Goal: Task Accomplishment & Management: Manage account settings

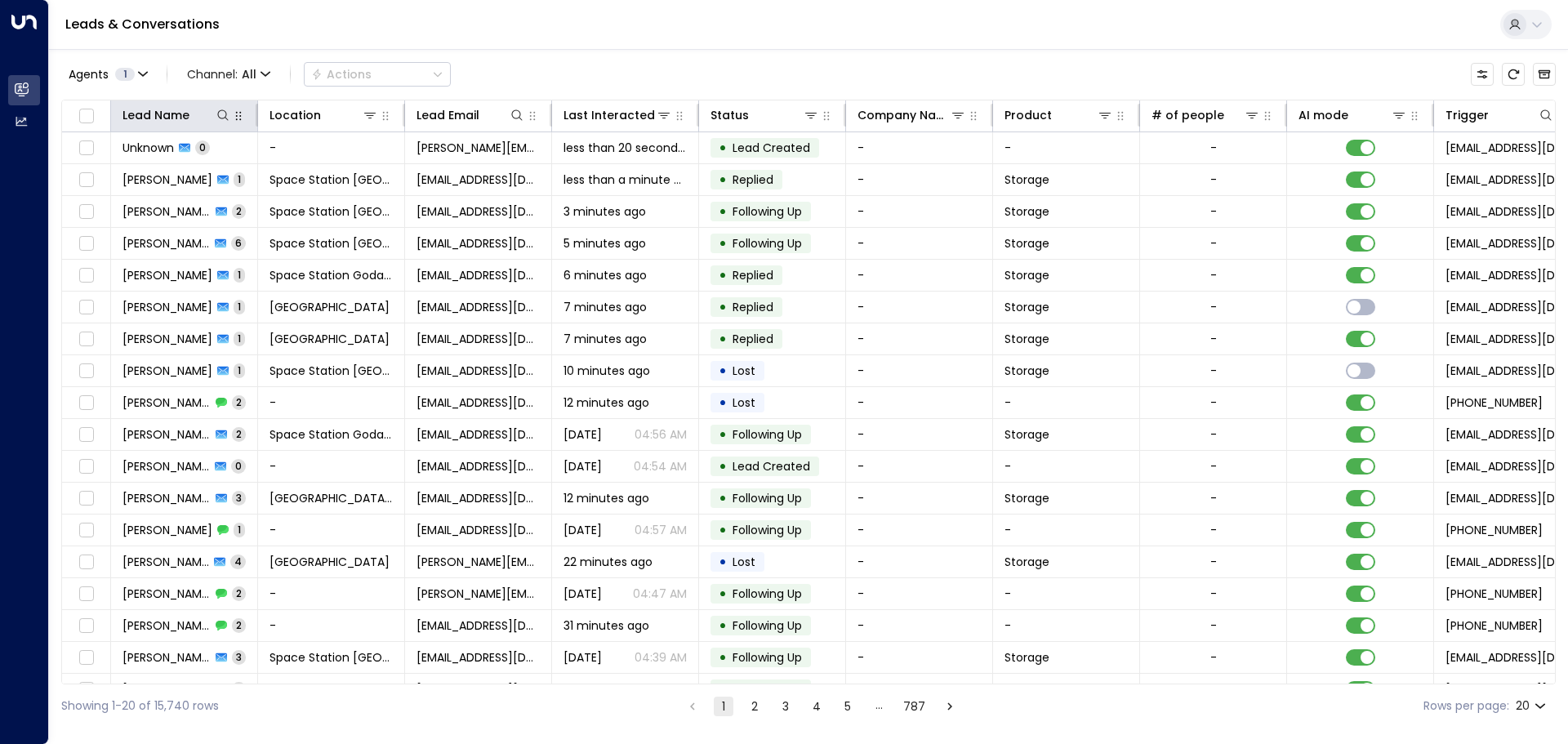
click at [235, 119] on icon "button" at bounding box center [238, 115] width 13 height 13
click at [231, 119] on button "button" at bounding box center [238, 116] width 16 height 16
click at [229, 119] on div "Lead Name" at bounding box center [185, 115] width 124 height 20
click at [227, 119] on icon at bounding box center [222, 114] width 10 height 10
type input "*****"
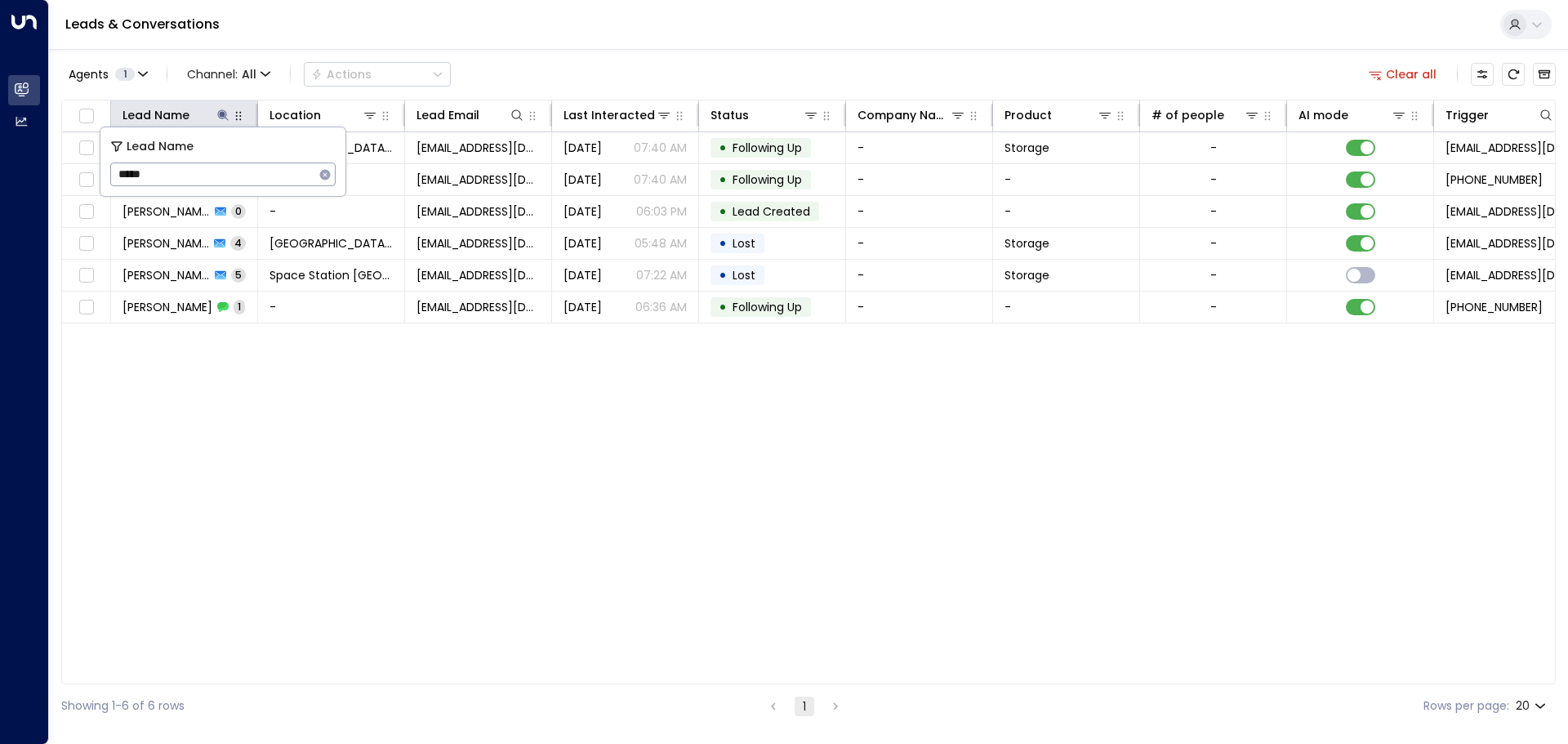
click at [641, 42] on div "Leads & Conversations" at bounding box center [808, 25] width 1519 height 50
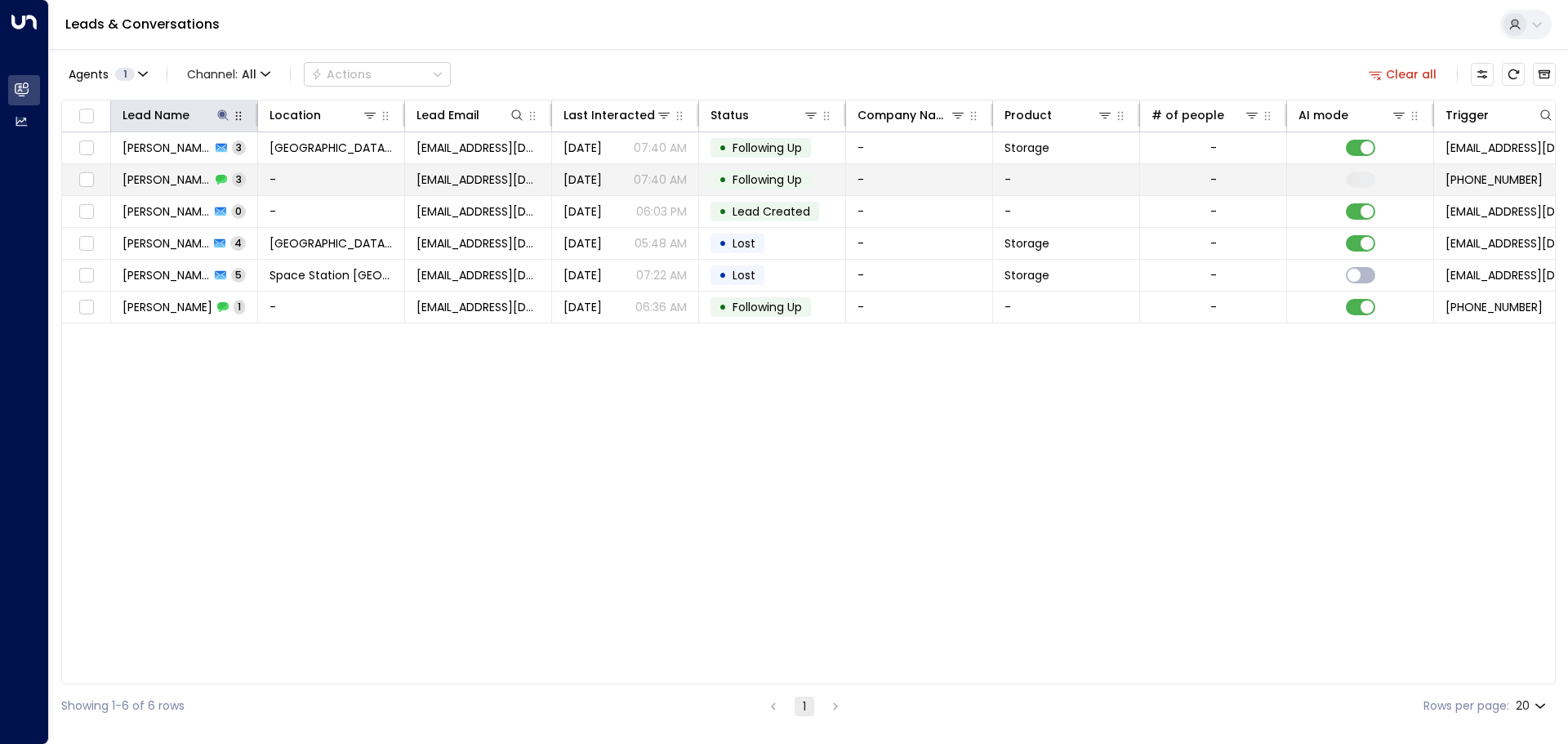
click at [1155, 191] on td "-" at bounding box center [1212, 180] width 147 height 31
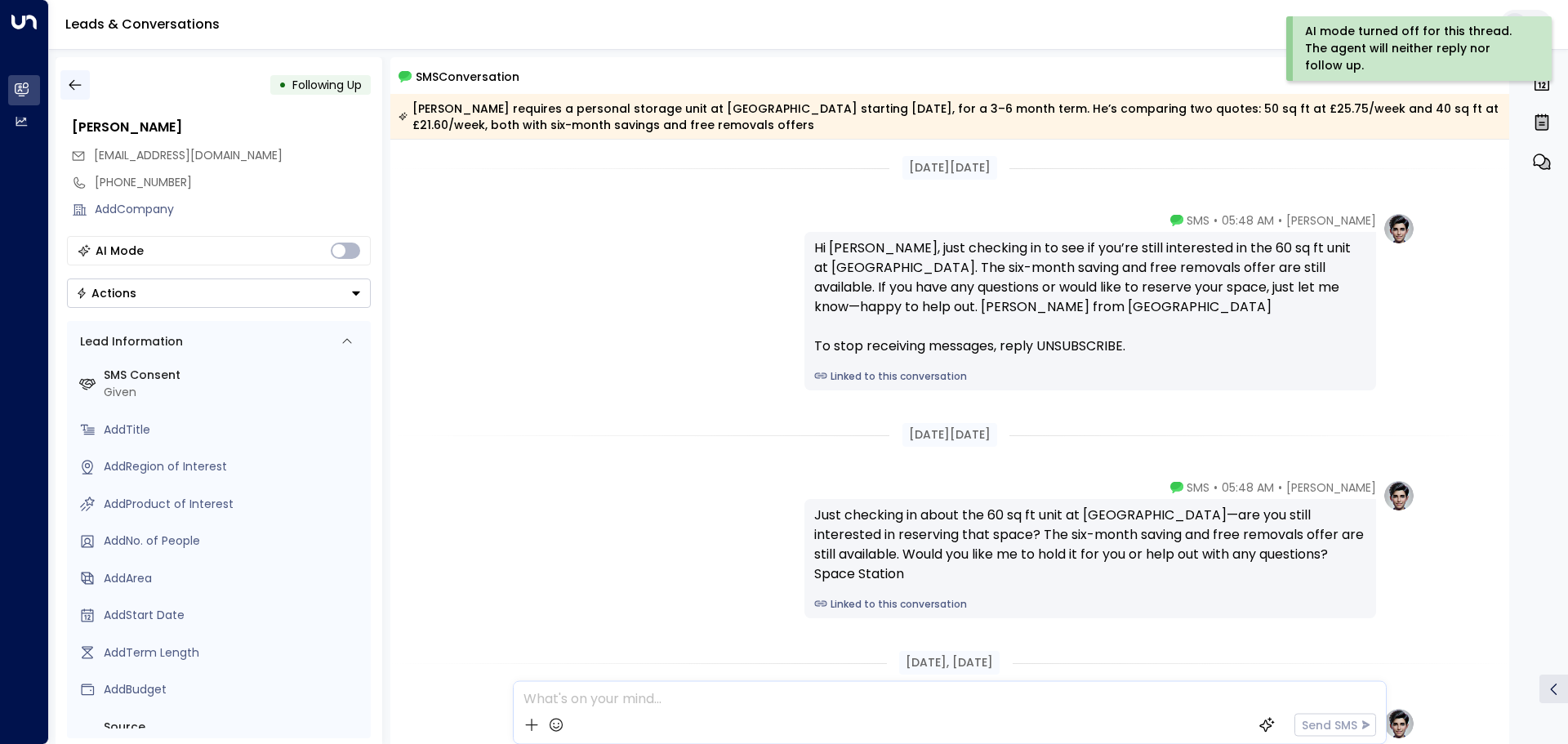
click at [63, 83] on button "button" at bounding box center [75, 85] width 29 height 29
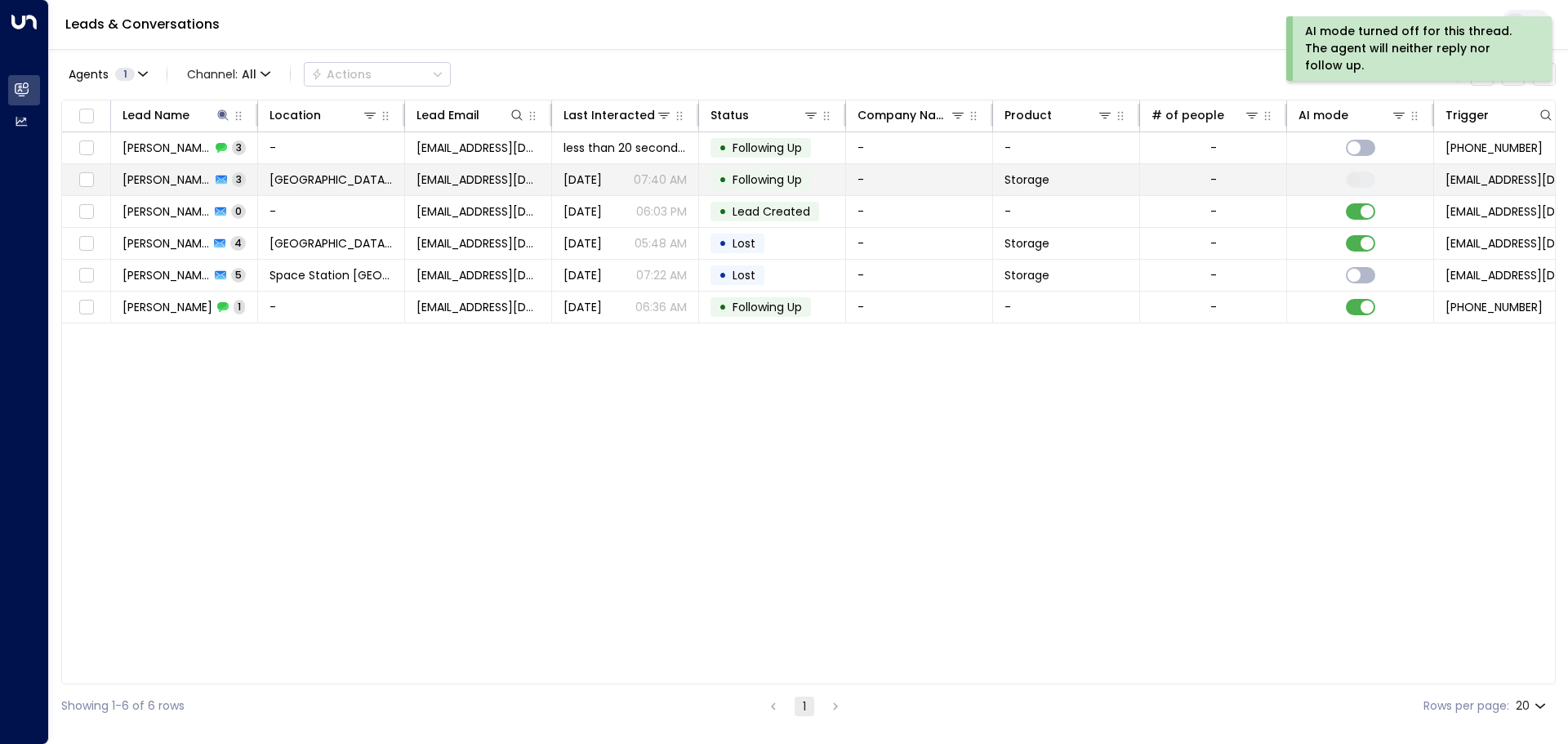
click at [999, 171] on td "Storage" at bounding box center [1066, 180] width 147 height 31
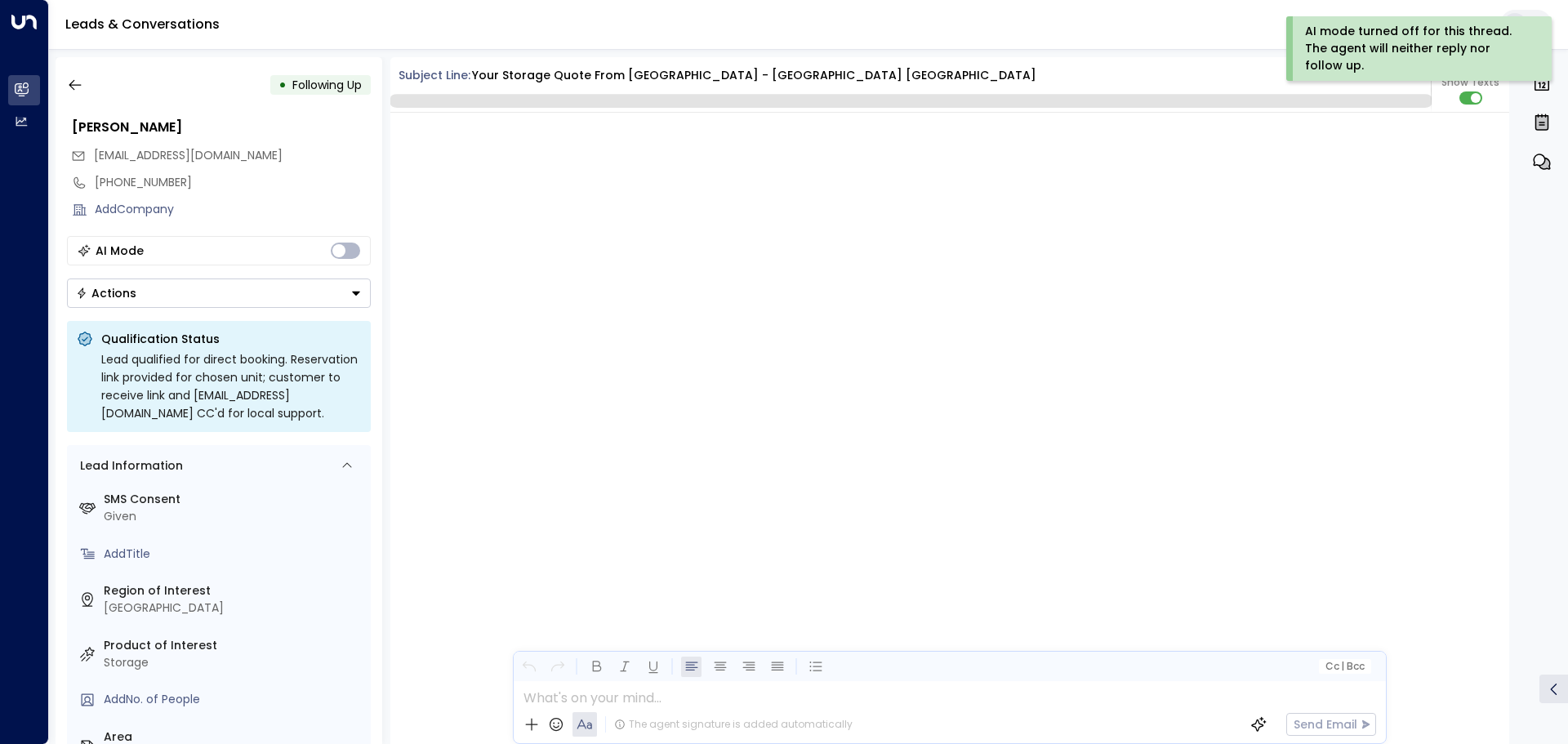
scroll to position [3510, 0]
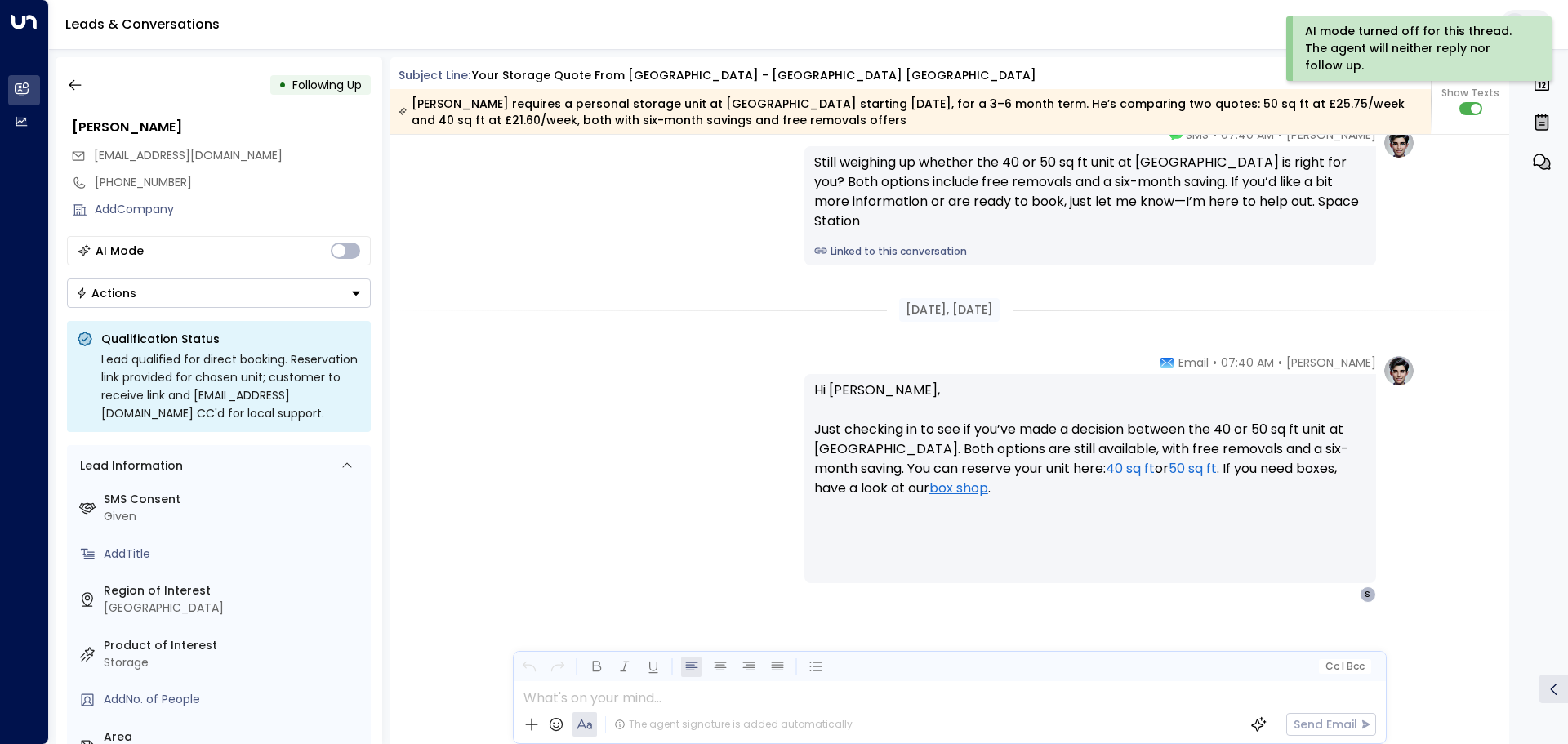
click at [224, 314] on div "• Following Up Steven Peach scpeach24@icloud.com +447943840064 Add Company AI M…" at bounding box center [219, 401] width 326 height 687
click at [227, 296] on button "Actions" at bounding box center [219, 293] width 304 height 29
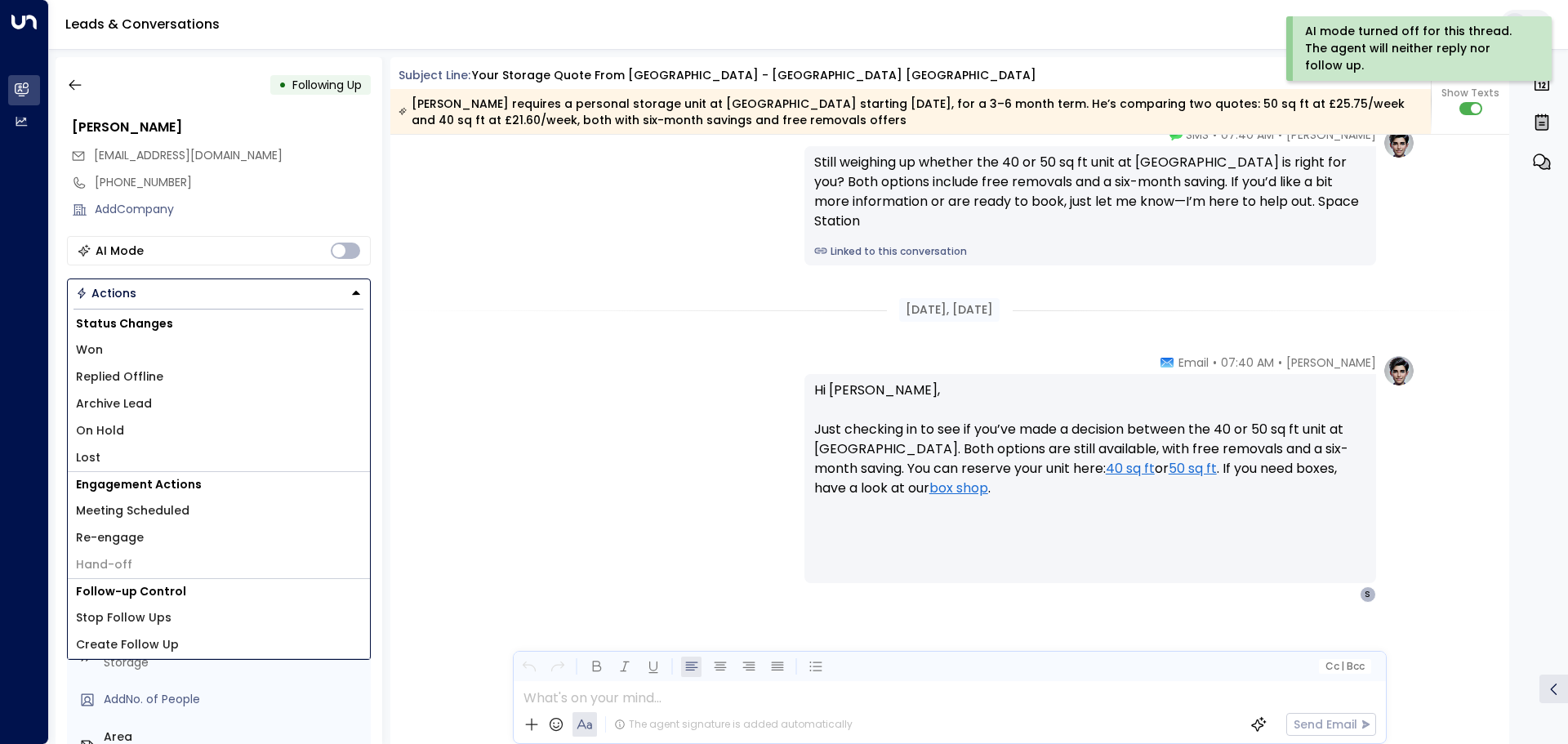
click at [179, 381] on li "Replied Offline" at bounding box center [219, 376] width 302 height 27
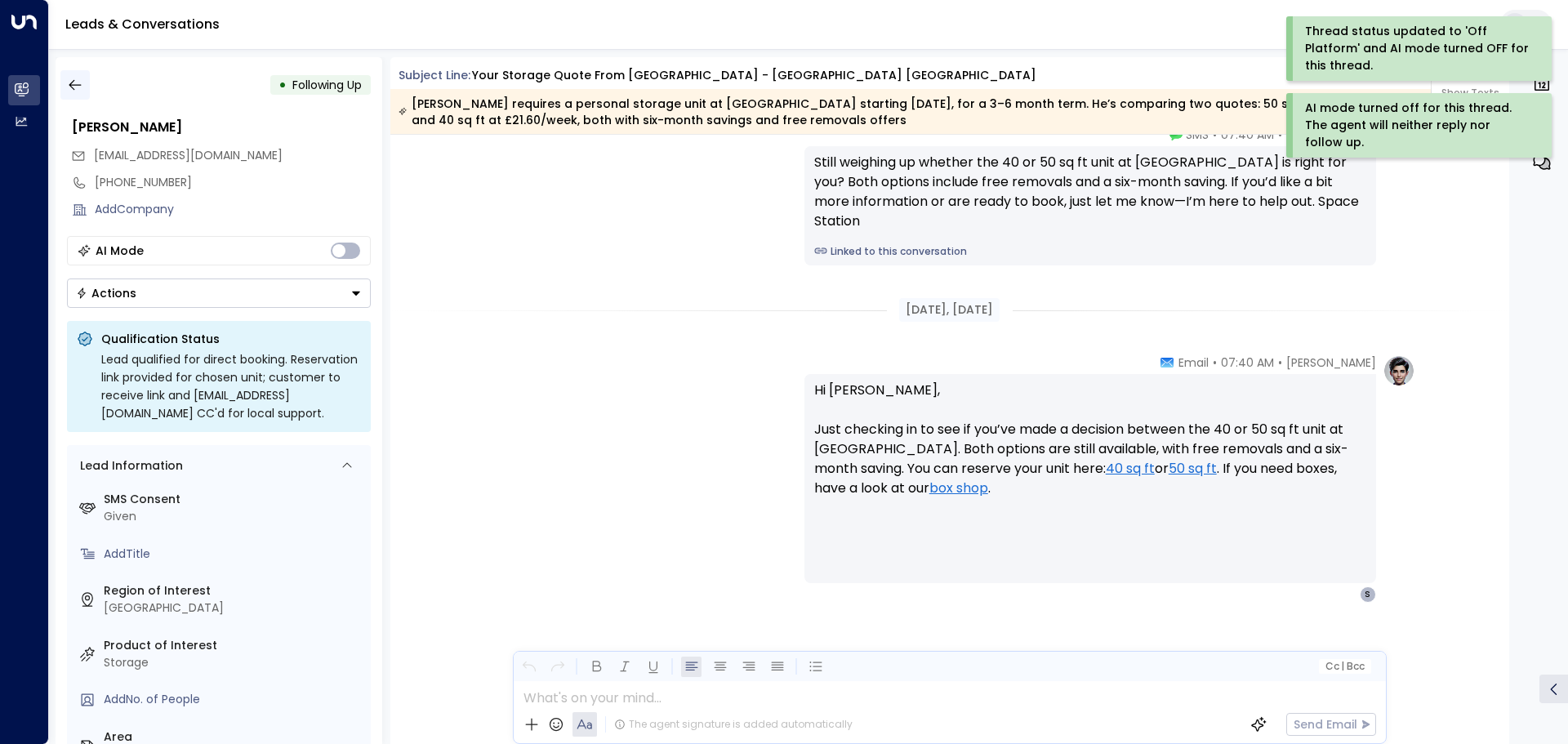
click at [86, 83] on button "button" at bounding box center [75, 85] width 29 height 29
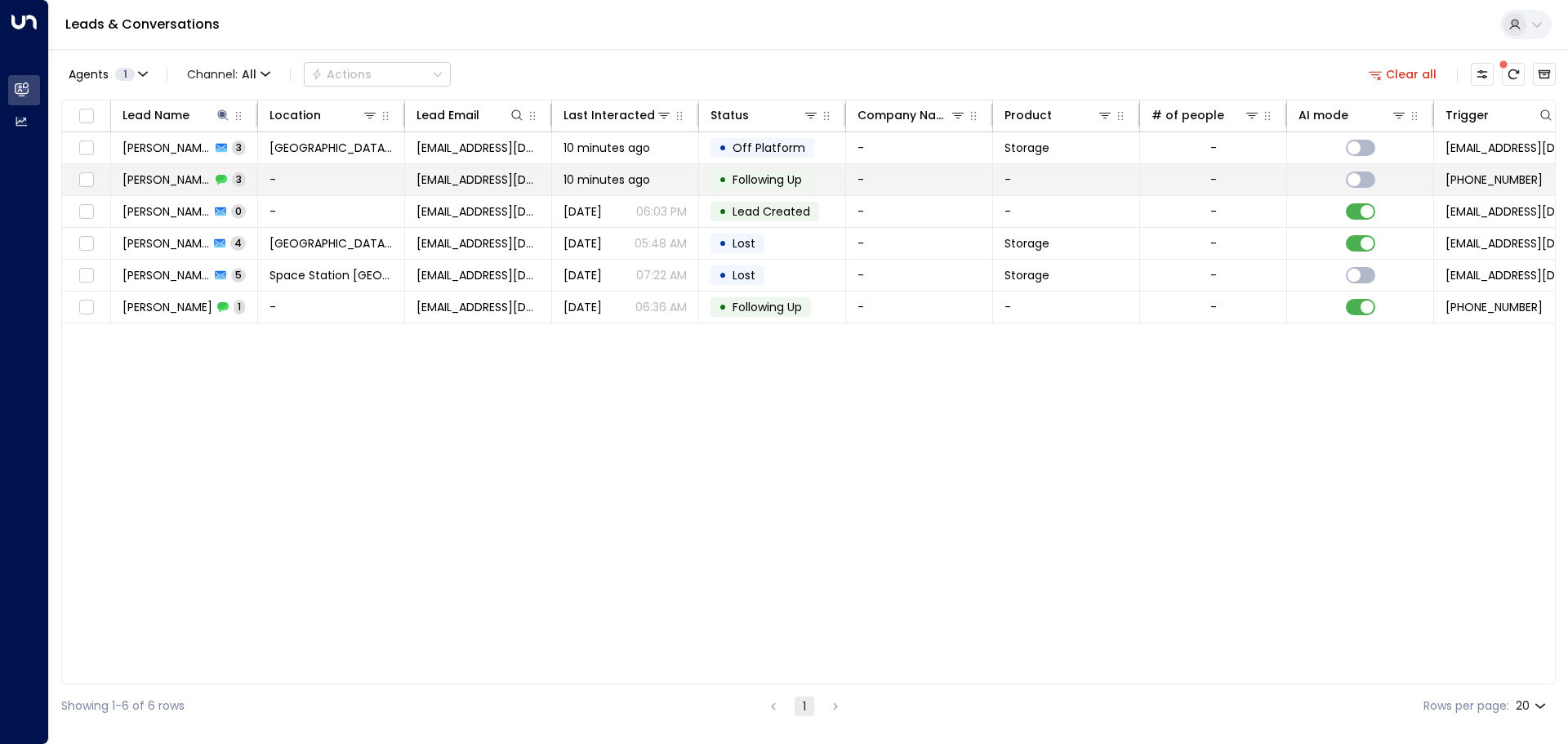
click at [657, 188] on td "10 minutes ago" at bounding box center [625, 180] width 147 height 31
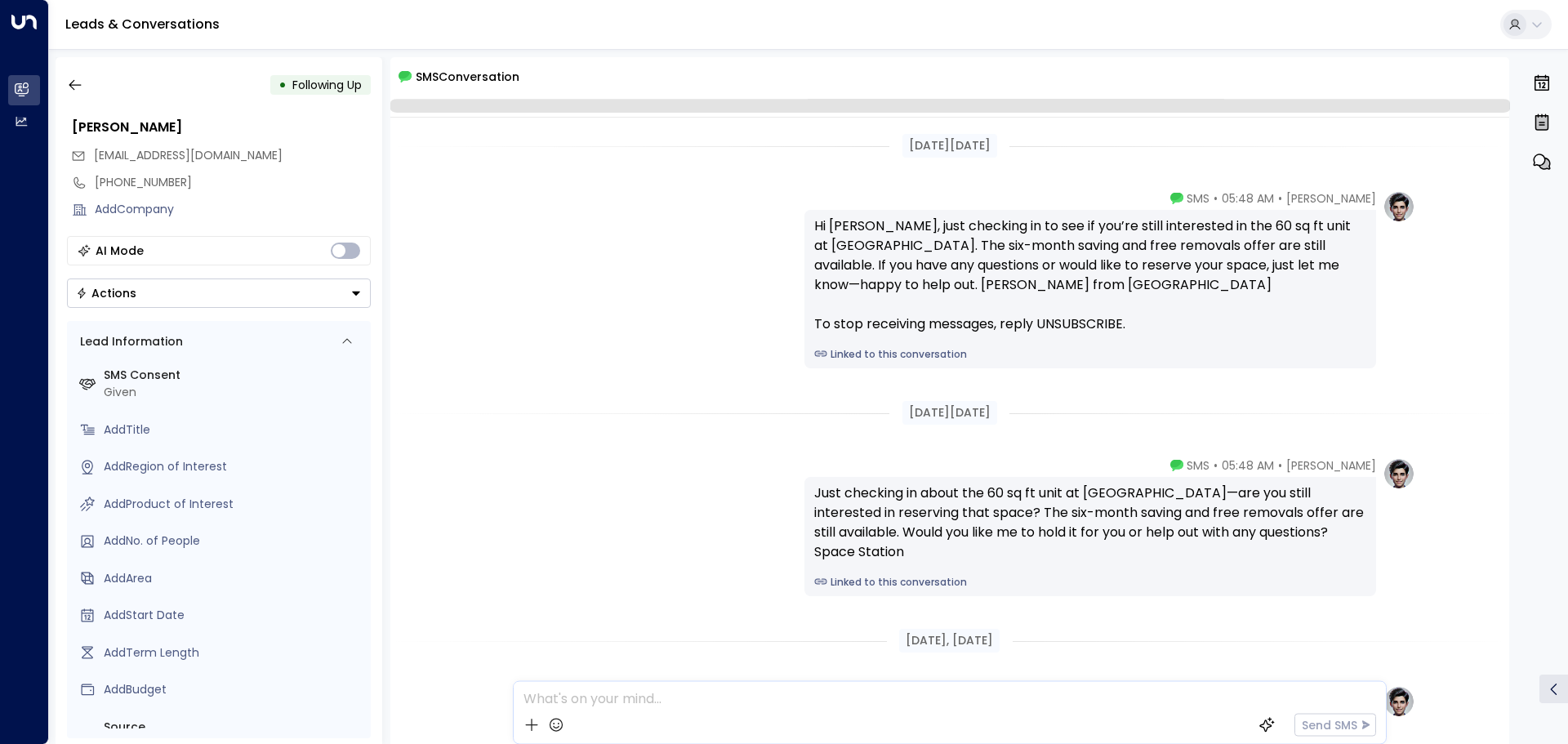
scroll to position [243, 0]
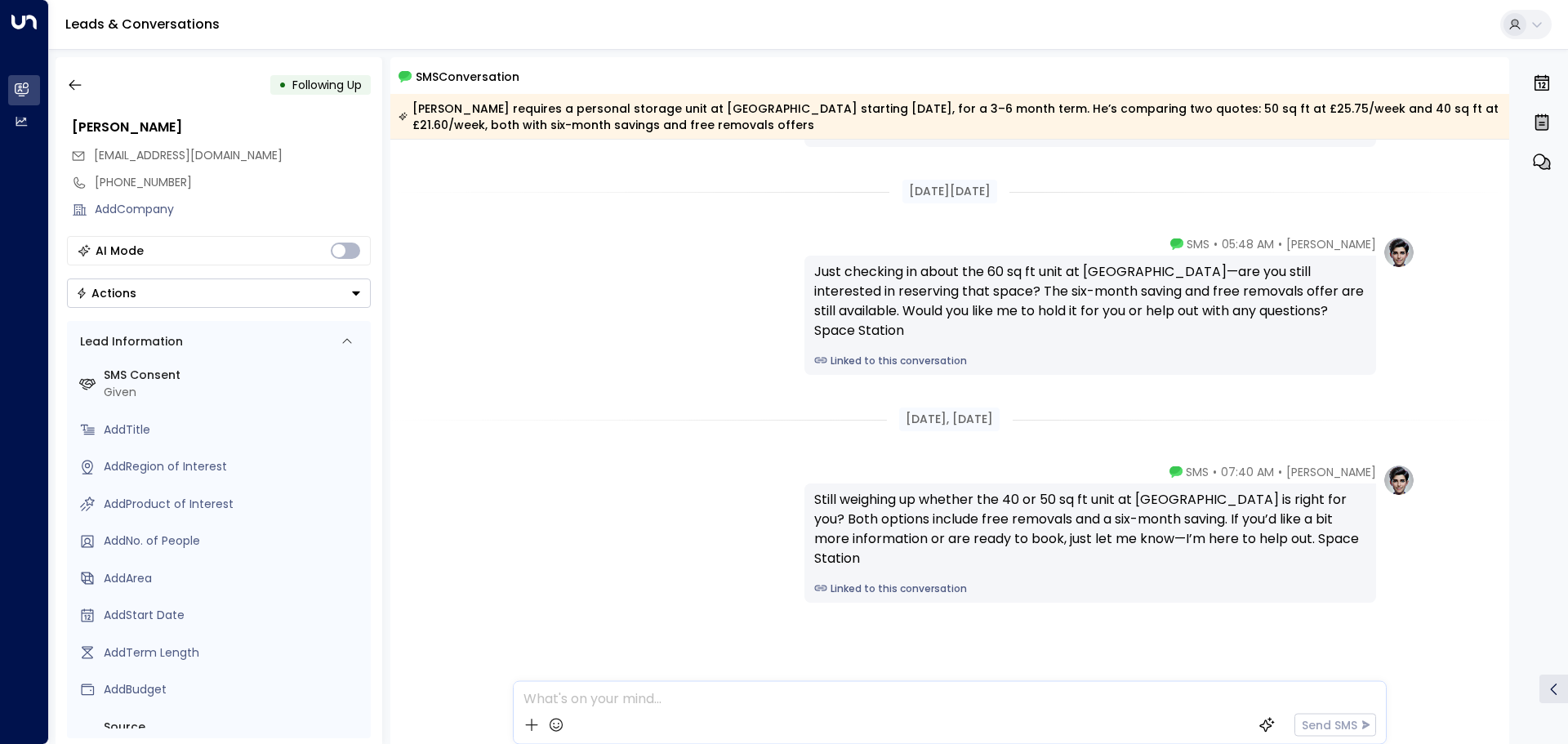
click at [202, 288] on button "Actions" at bounding box center [219, 293] width 304 height 29
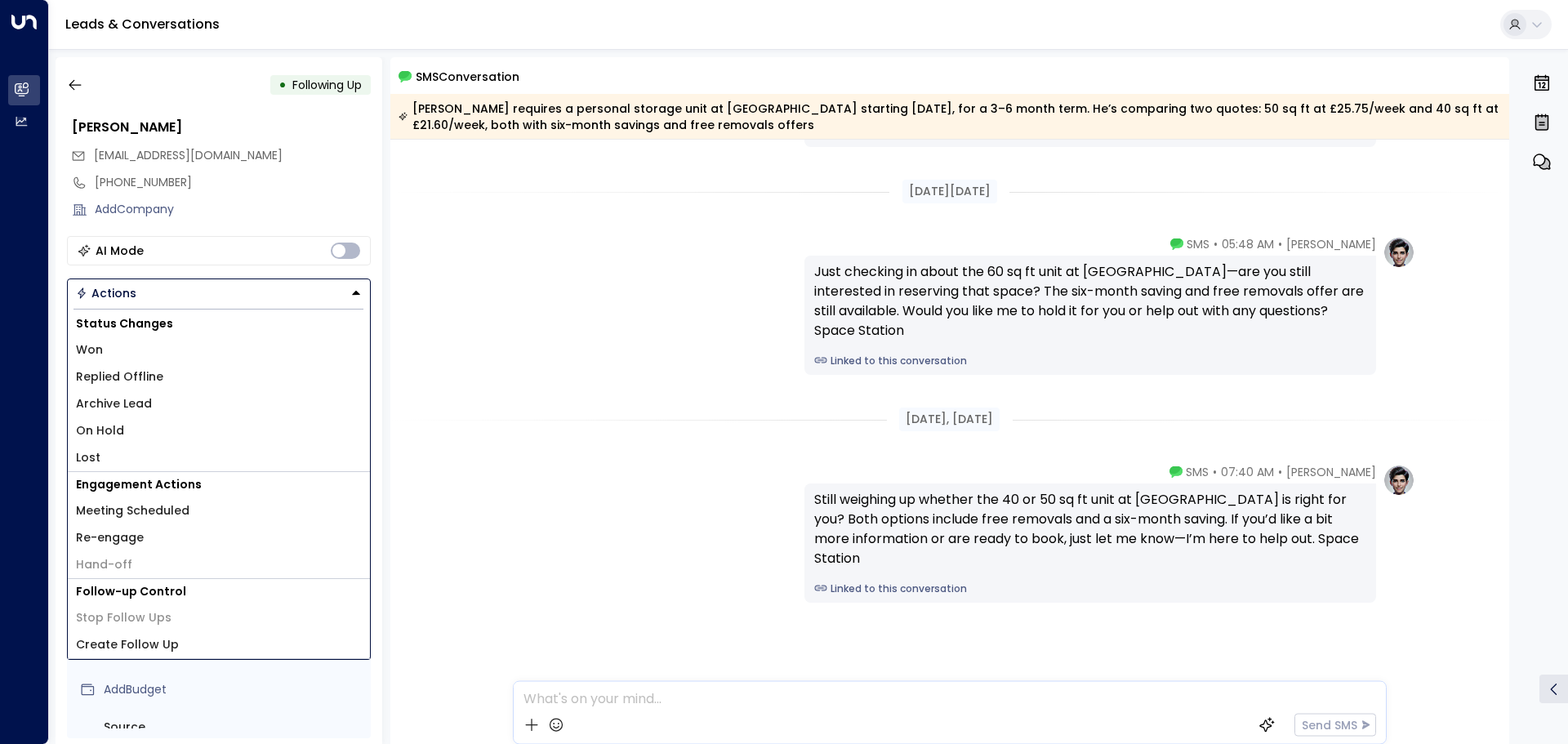
click at [179, 370] on li "Replied Offline" at bounding box center [219, 376] width 302 height 27
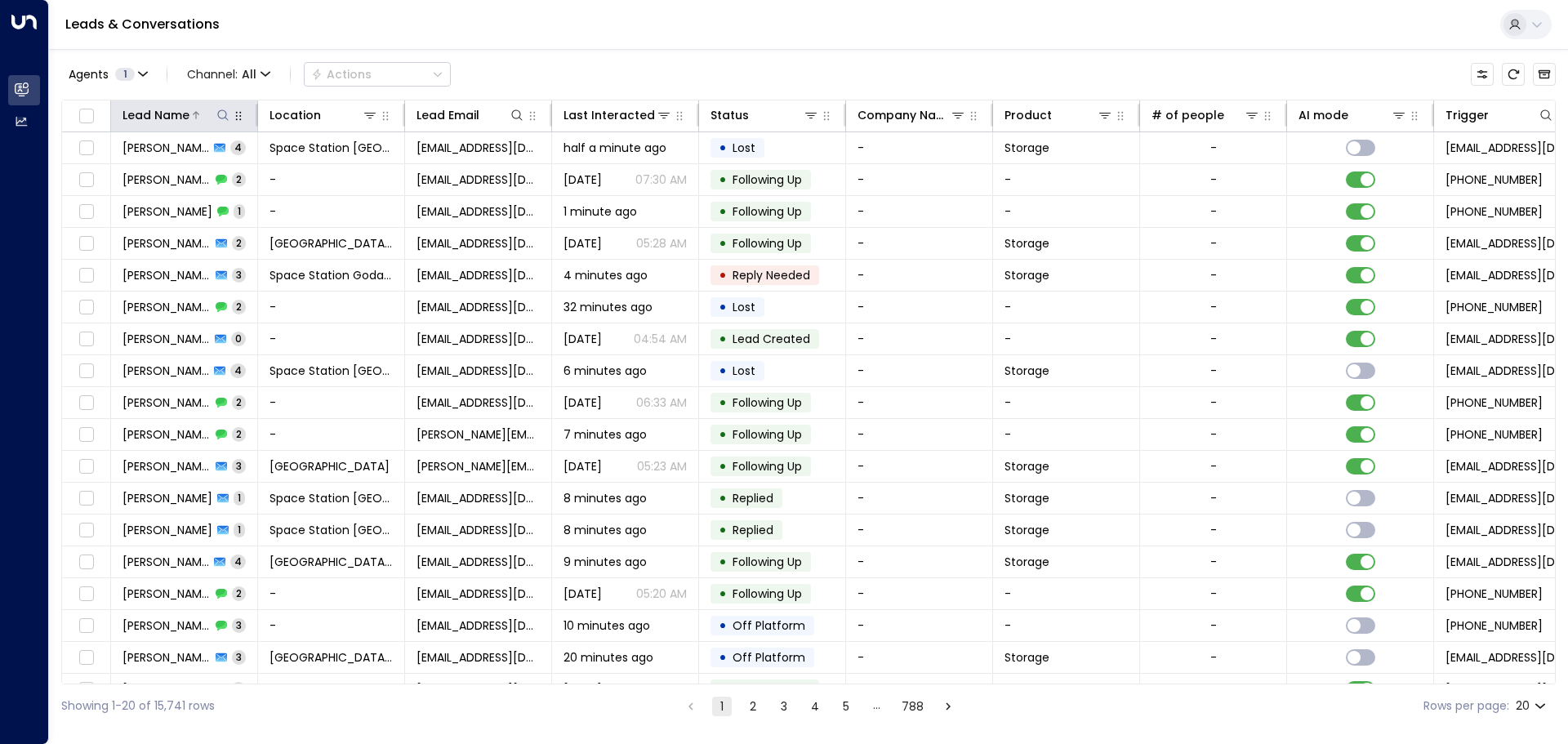
click at [222, 113] on icon at bounding box center [222, 114] width 13 height 13
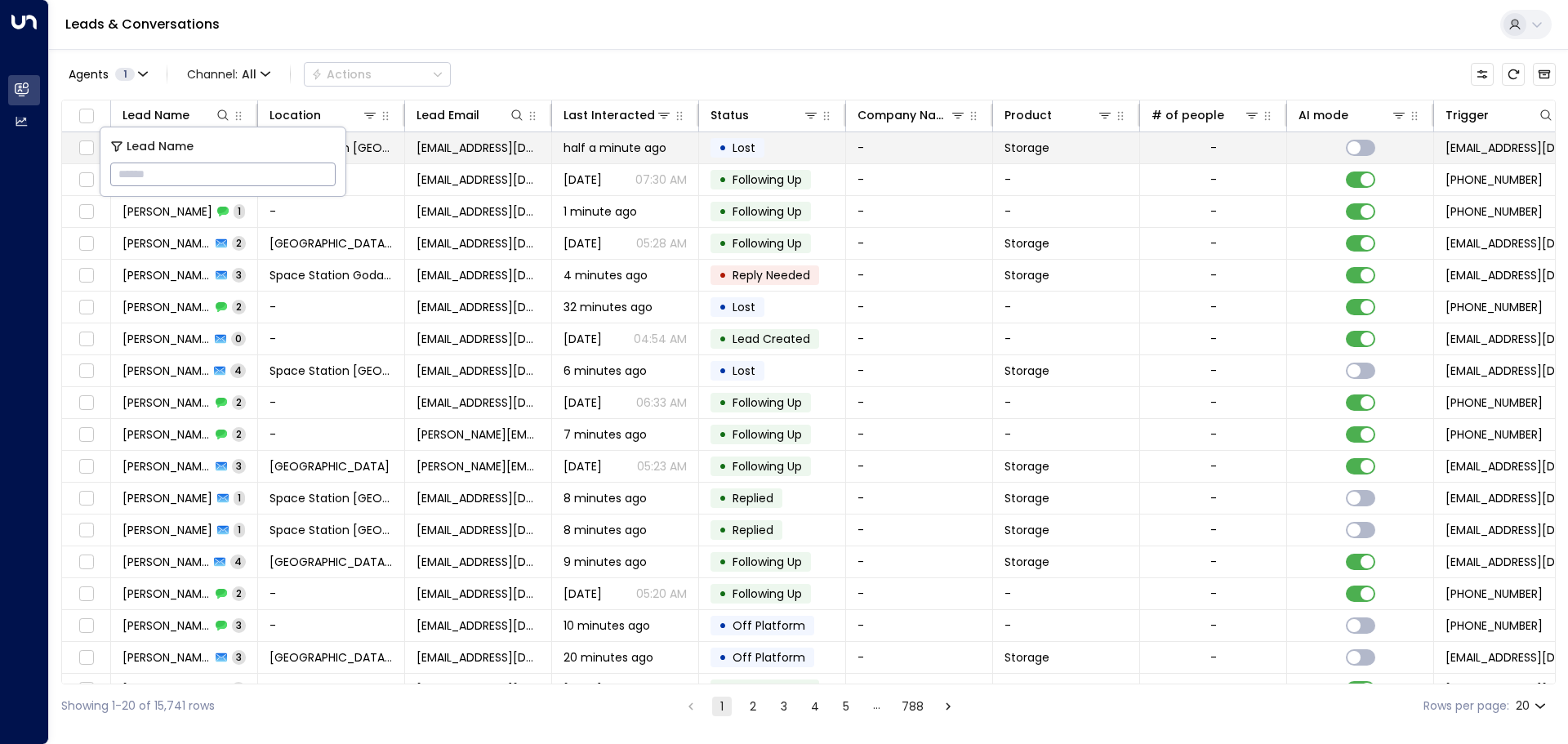
click at [599, 159] on td "half a minute ago" at bounding box center [625, 148] width 147 height 31
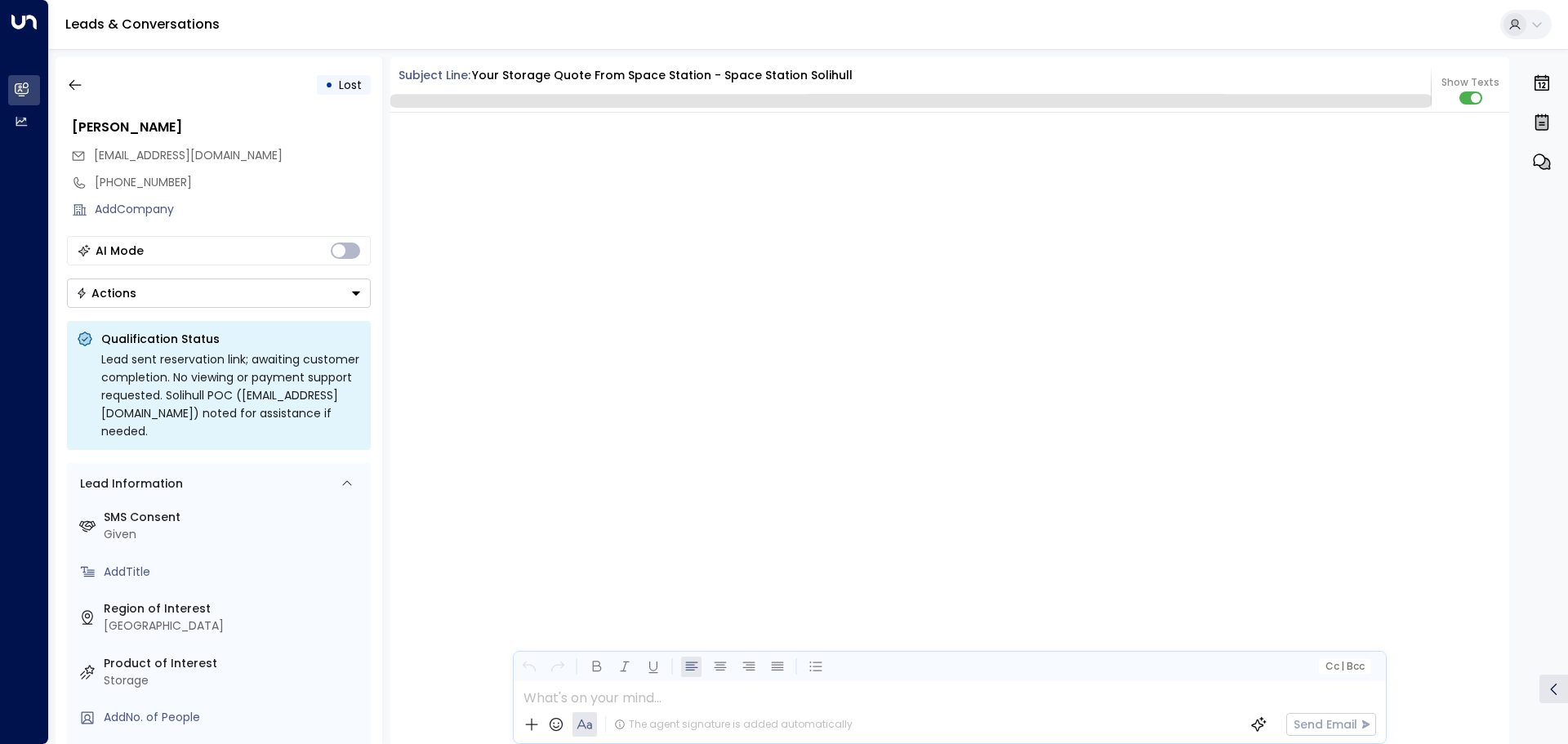
scroll to position [3506, 0]
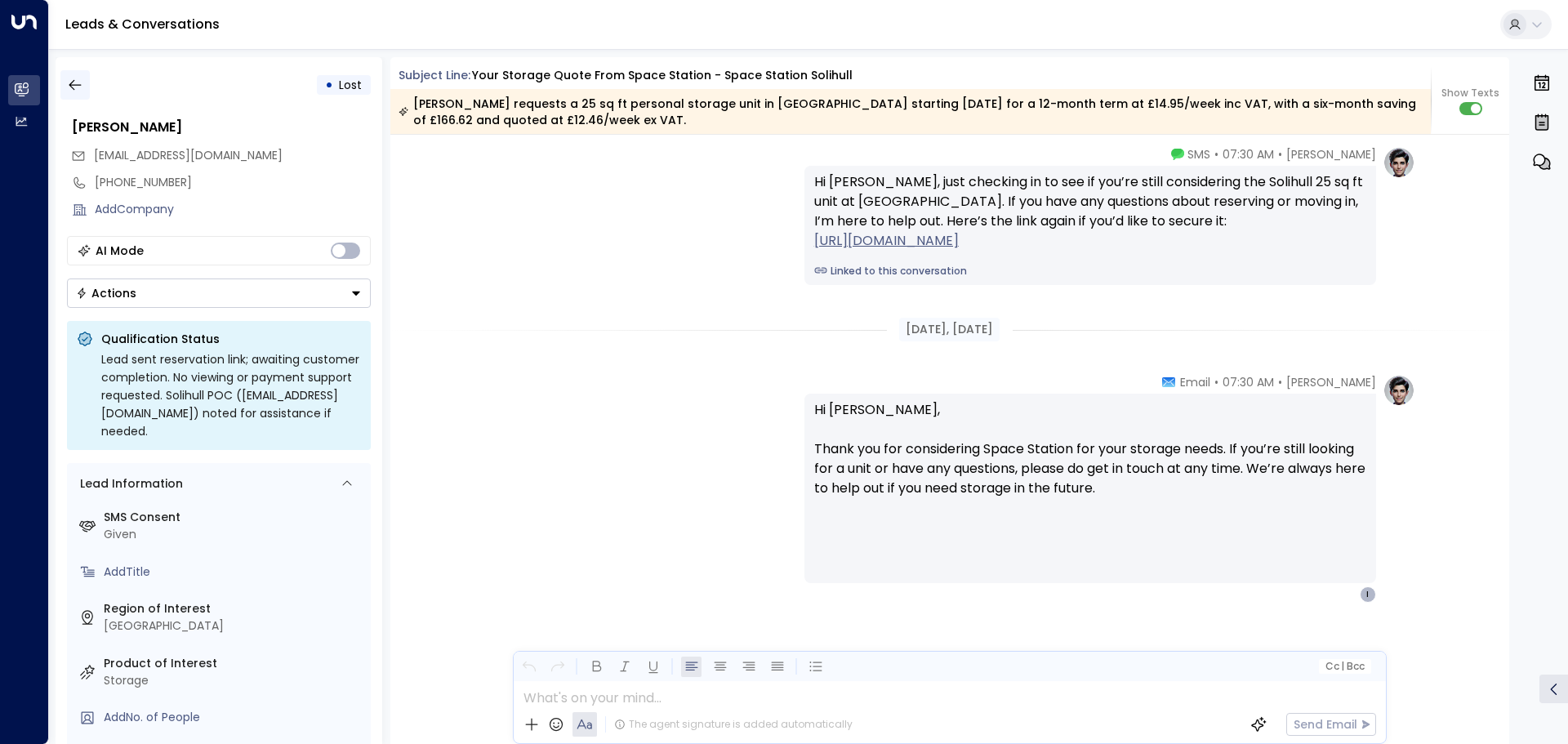
click at [73, 82] on icon "button" at bounding box center [75, 84] width 16 height 16
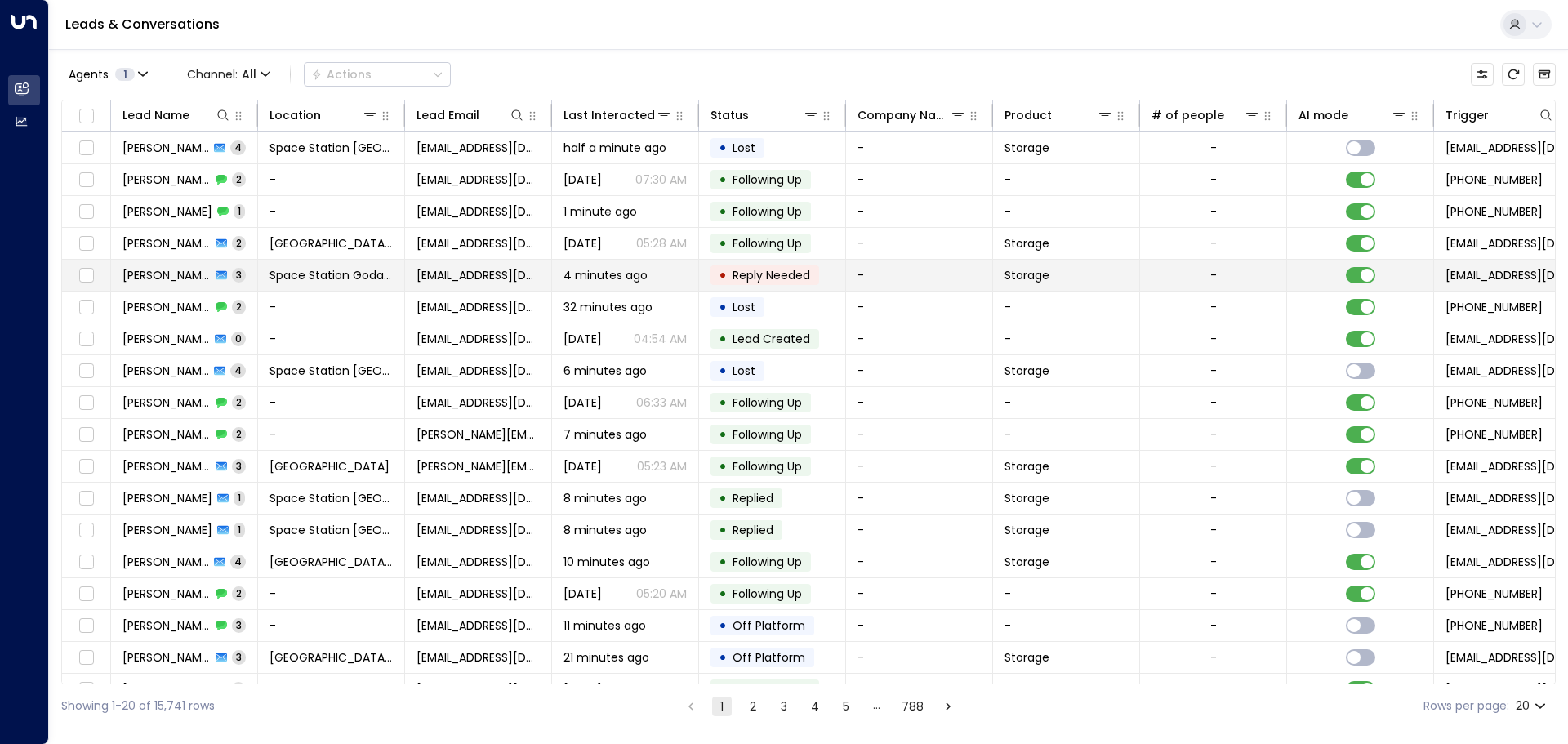
click at [728, 274] on span "Reply Needed" at bounding box center [771, 275] width 89 height 16
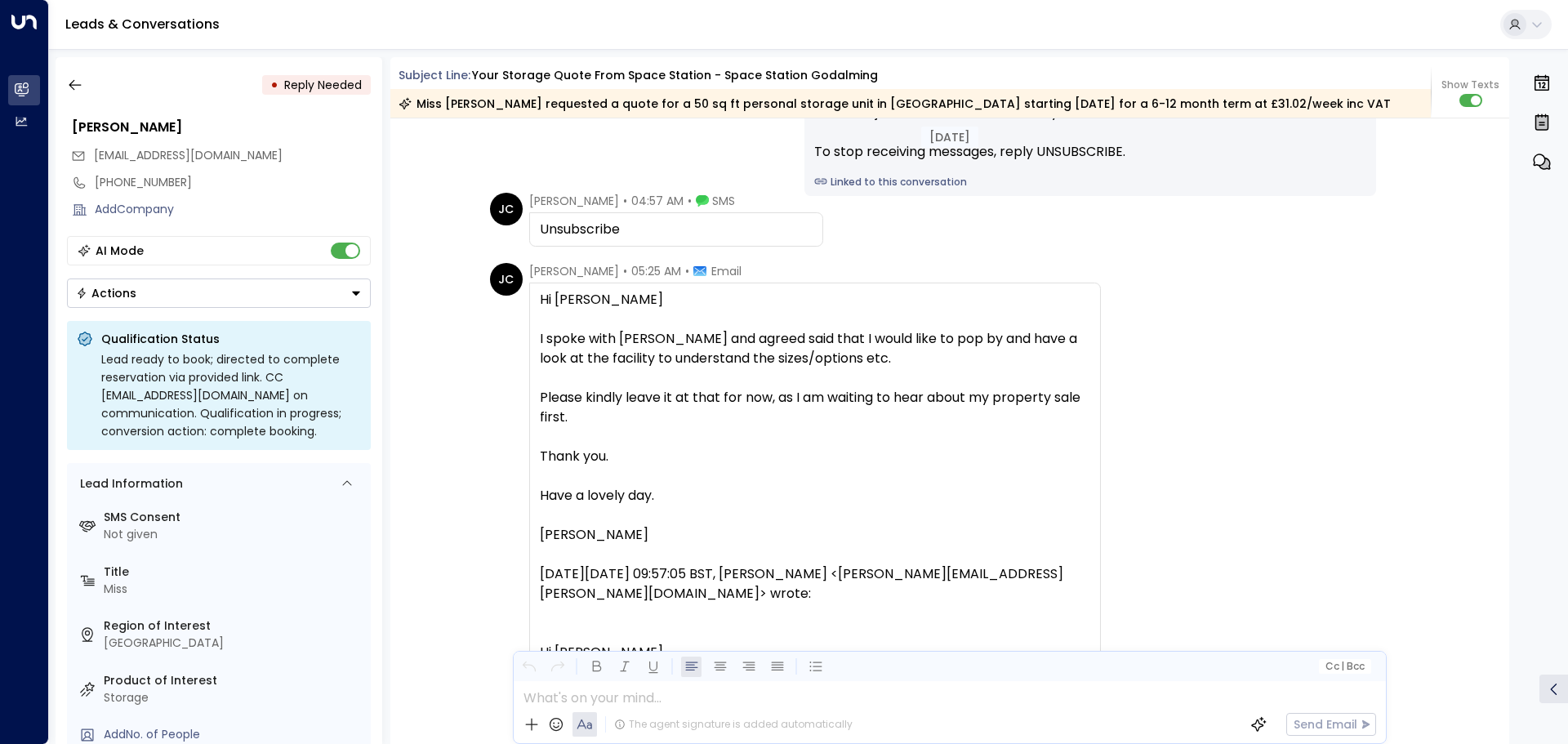
scroll to position [1878, 0]
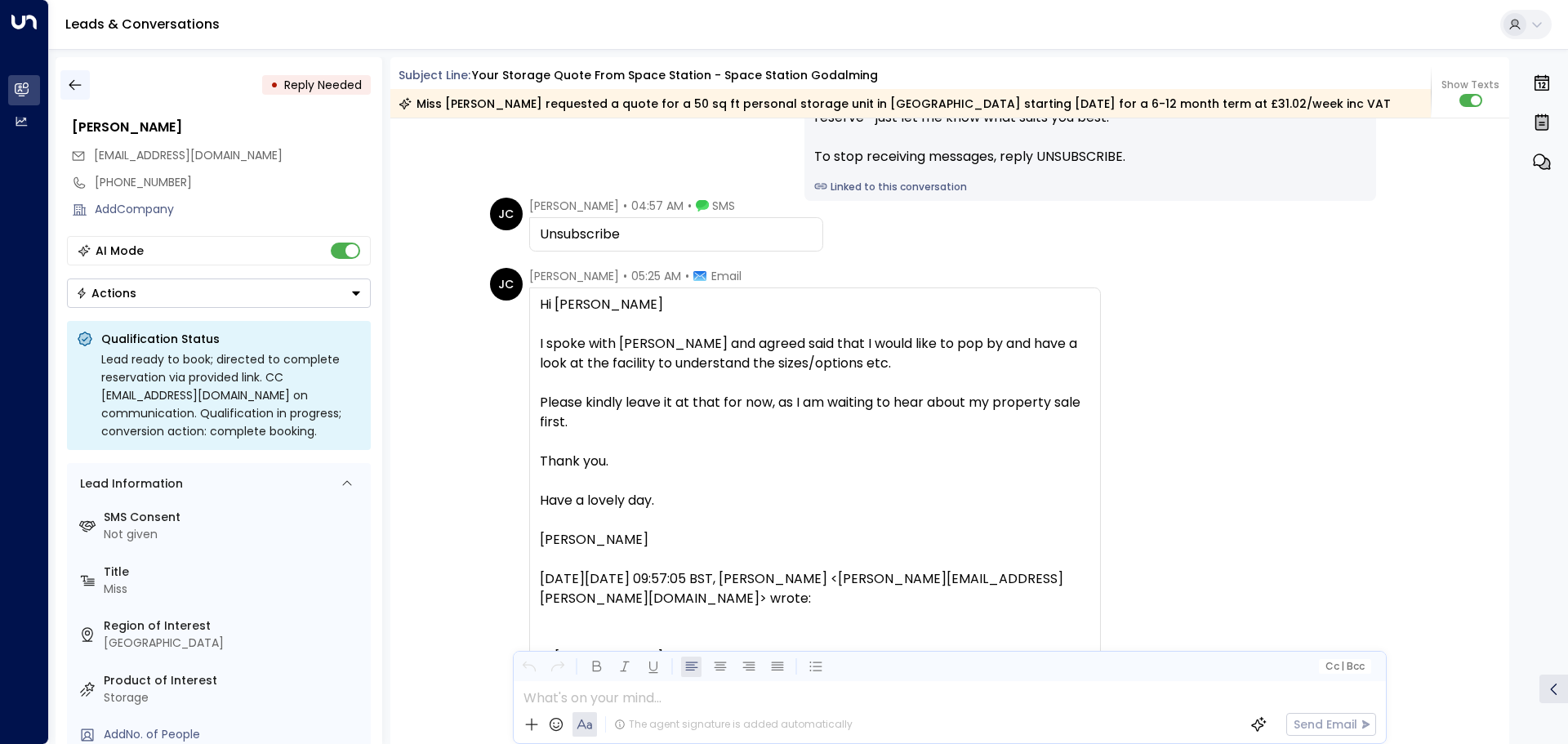
click at [88, 72] on button "button" at bounding box center [75, 85] width 29 height 29
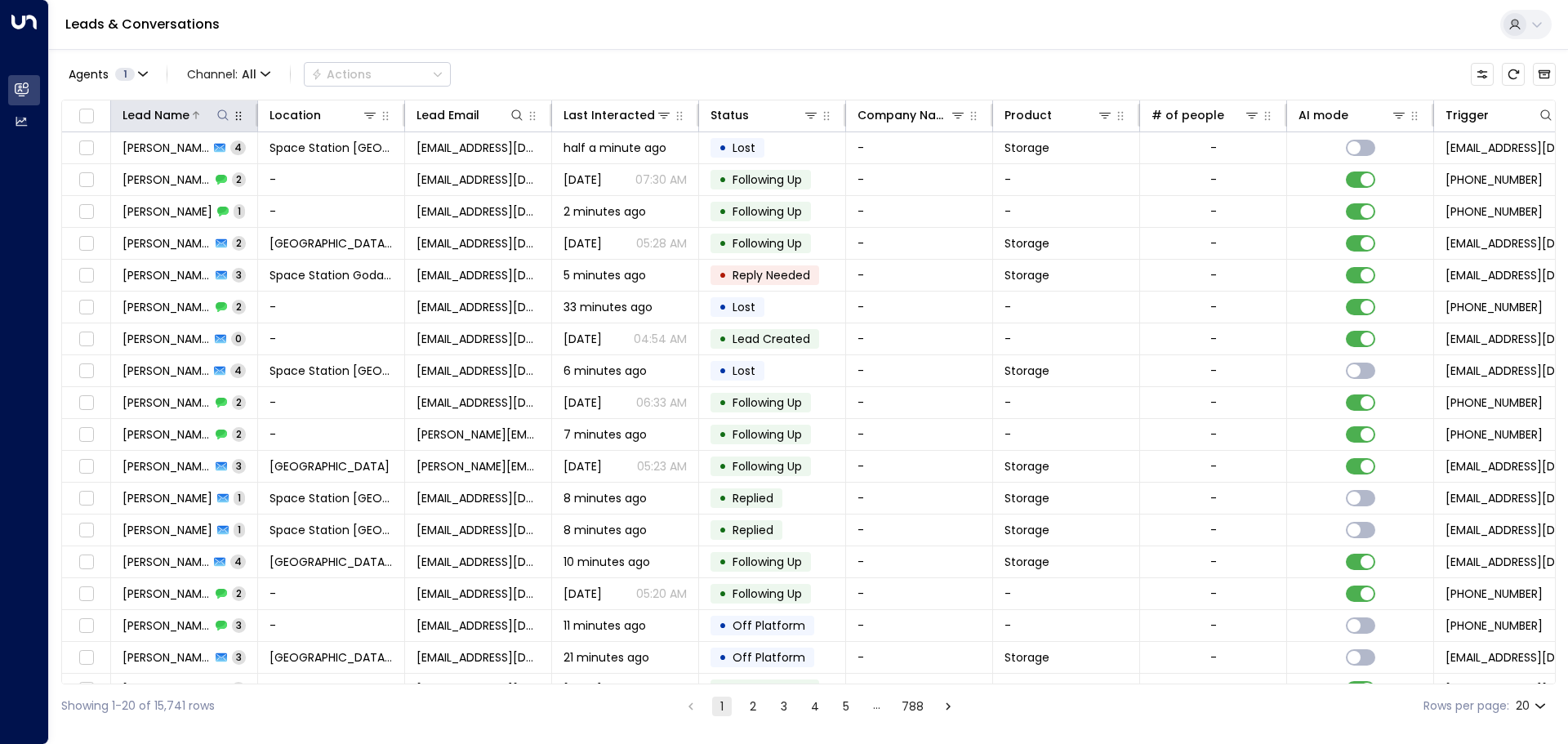
click at [227, 114] on icon at bounding box center [222, 114] width 13 height 13
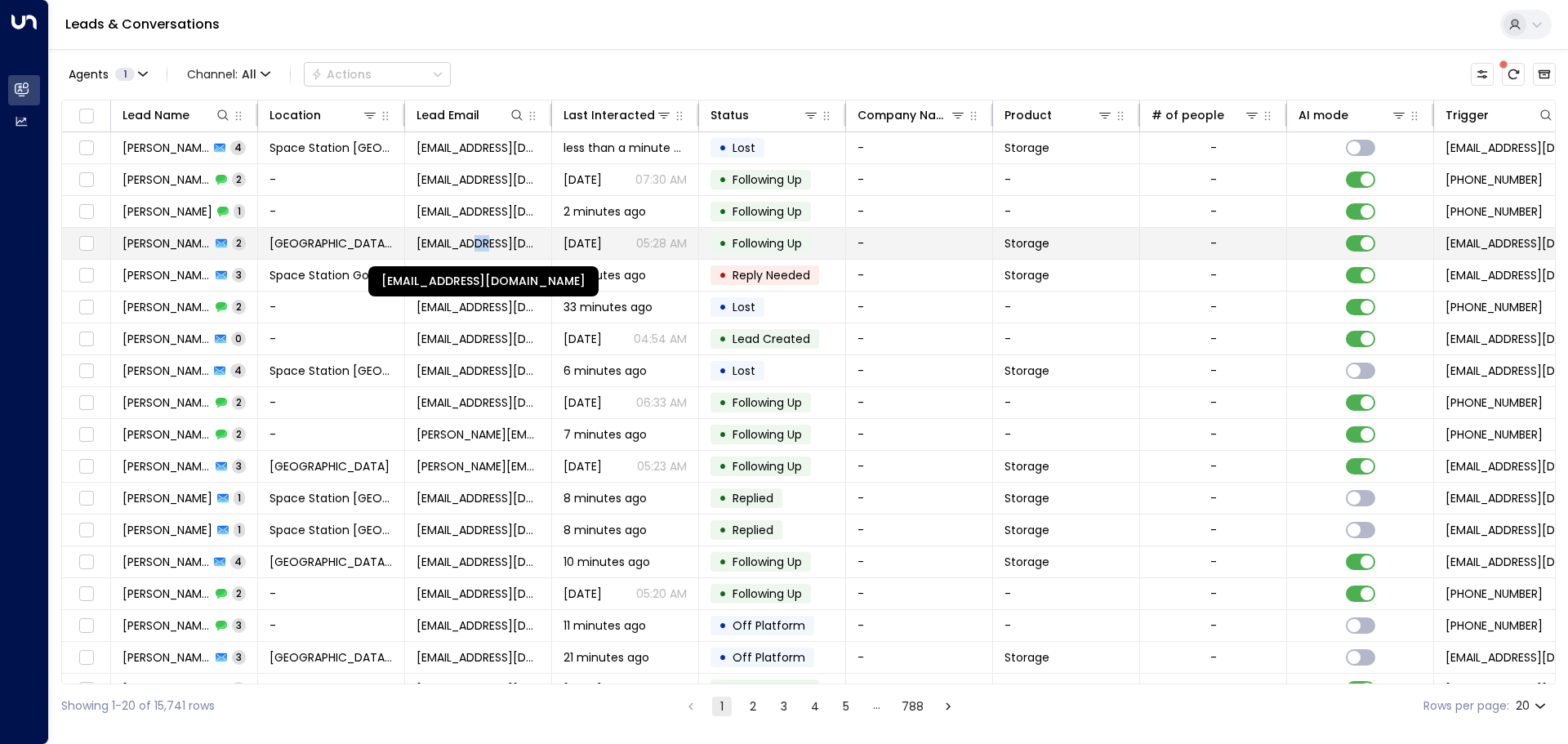
drag, startPoint x: 478, startPoint y: 244, endPoint x: 488, endPoint y: 235, distance: 13.5
click at [488, 235] on span "[EMAIL_ADDRESS][DOMAIN_NAME]" at bounding box center [478, 243] width 124 height 16
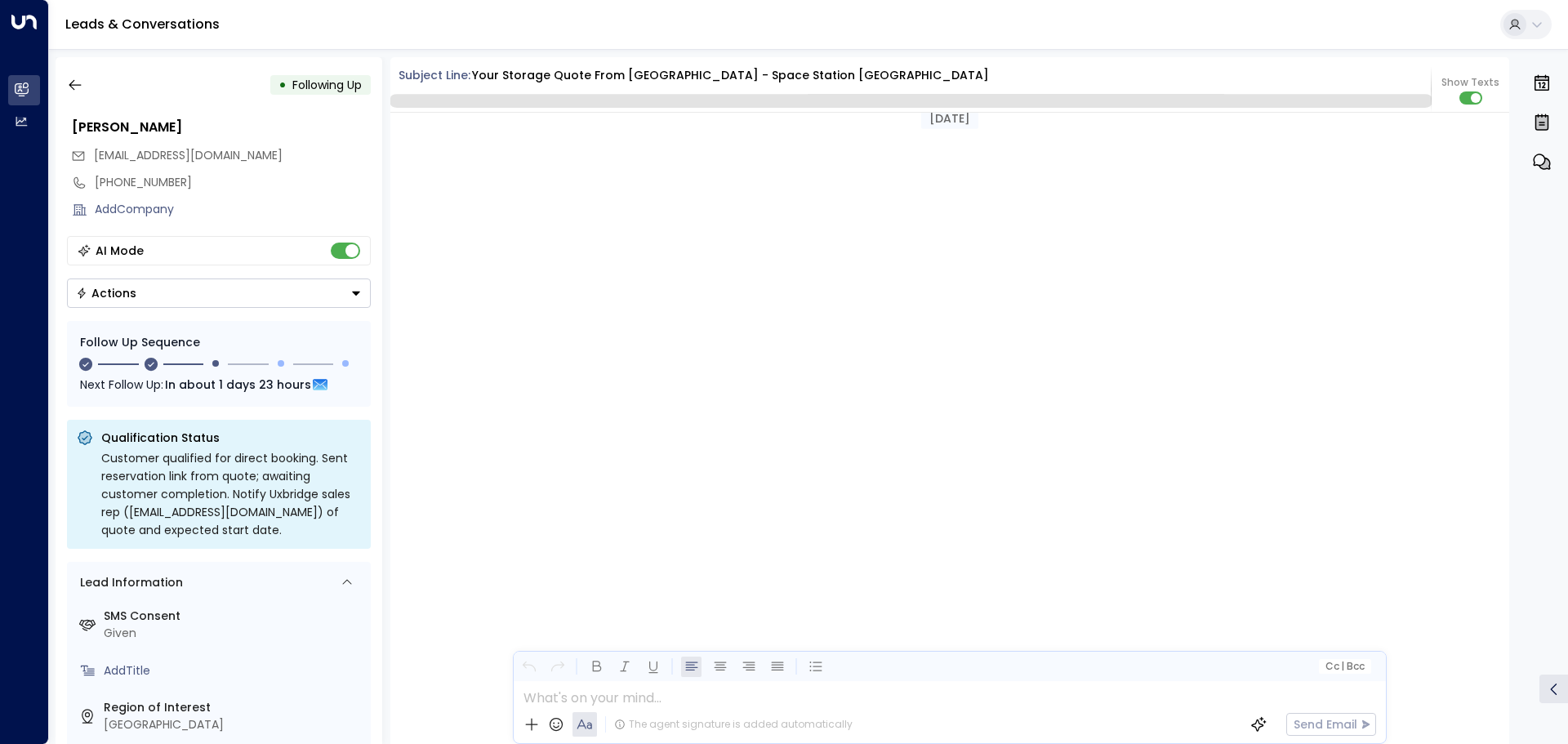
scroll to position [1607, 0]
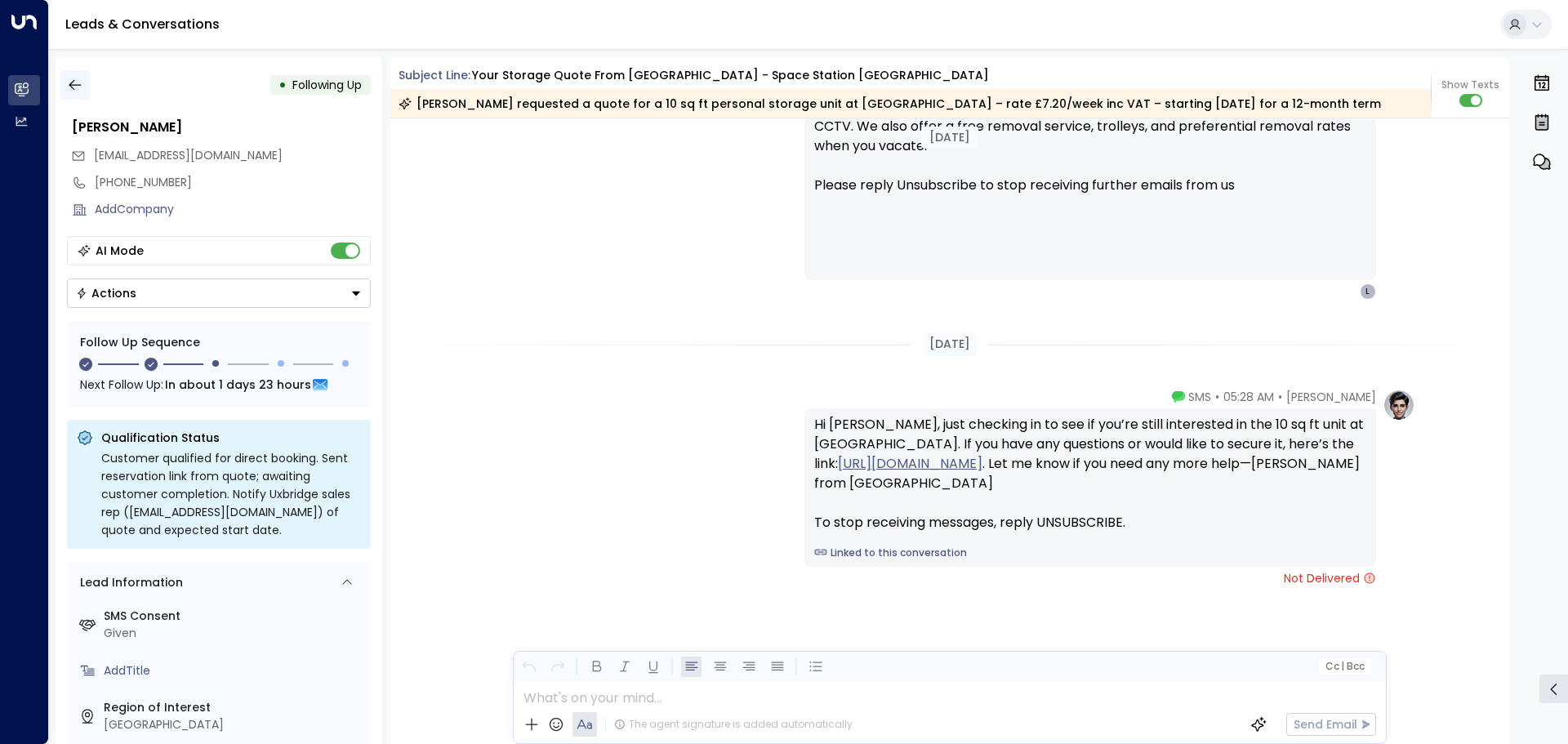
click at [78, 82] on icon "button" at bounding box center [75, 84] width 16 height 16
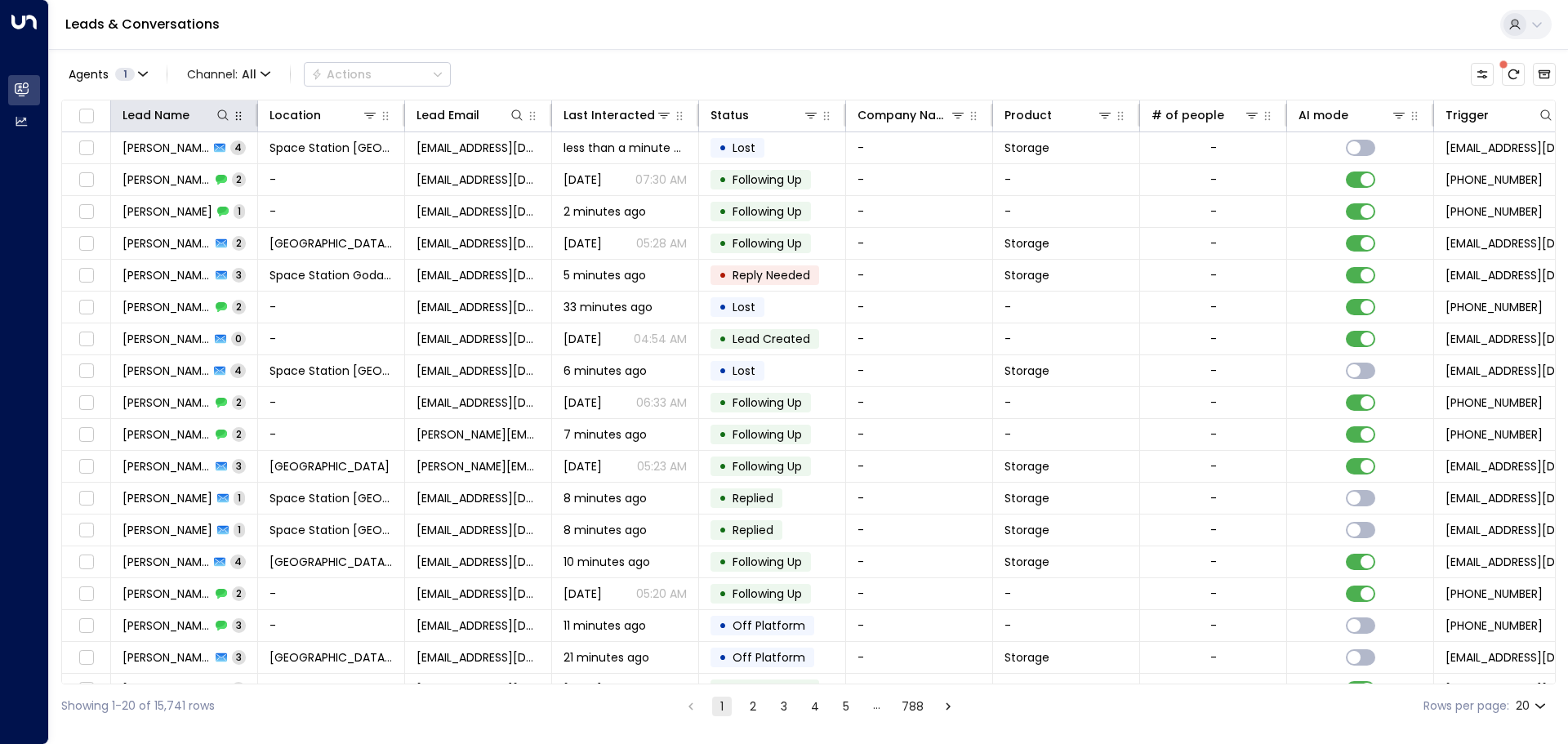
click at [239, 117] on icon "button" at bounding box center [238, 115] width 13 height 13
click at [233, 119] on icon "button" at bounding box center [238, 115] width 13 height 13
click at [224, 118] on icon at bounding box center [222, 114] width 13 height 13
click at [325, 181] on input "text" at bounding box center [222, 174] width 225 height 30
type input "*****"
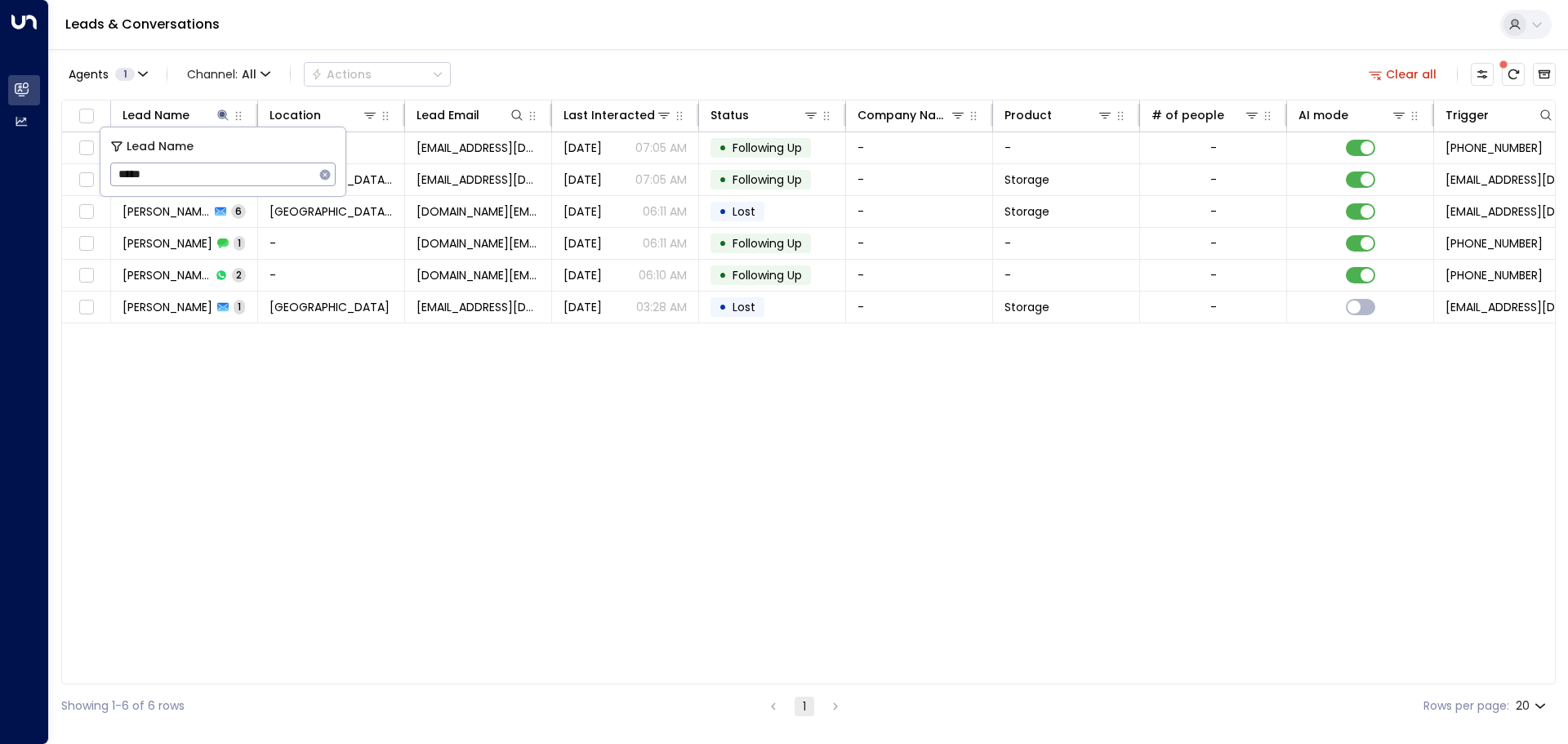
click at [721, 449] on div "Lead Name Location Lead Email Last Interacted Status Company Name Product # of …" at bounding box center [808, 392] width 1494 height 585
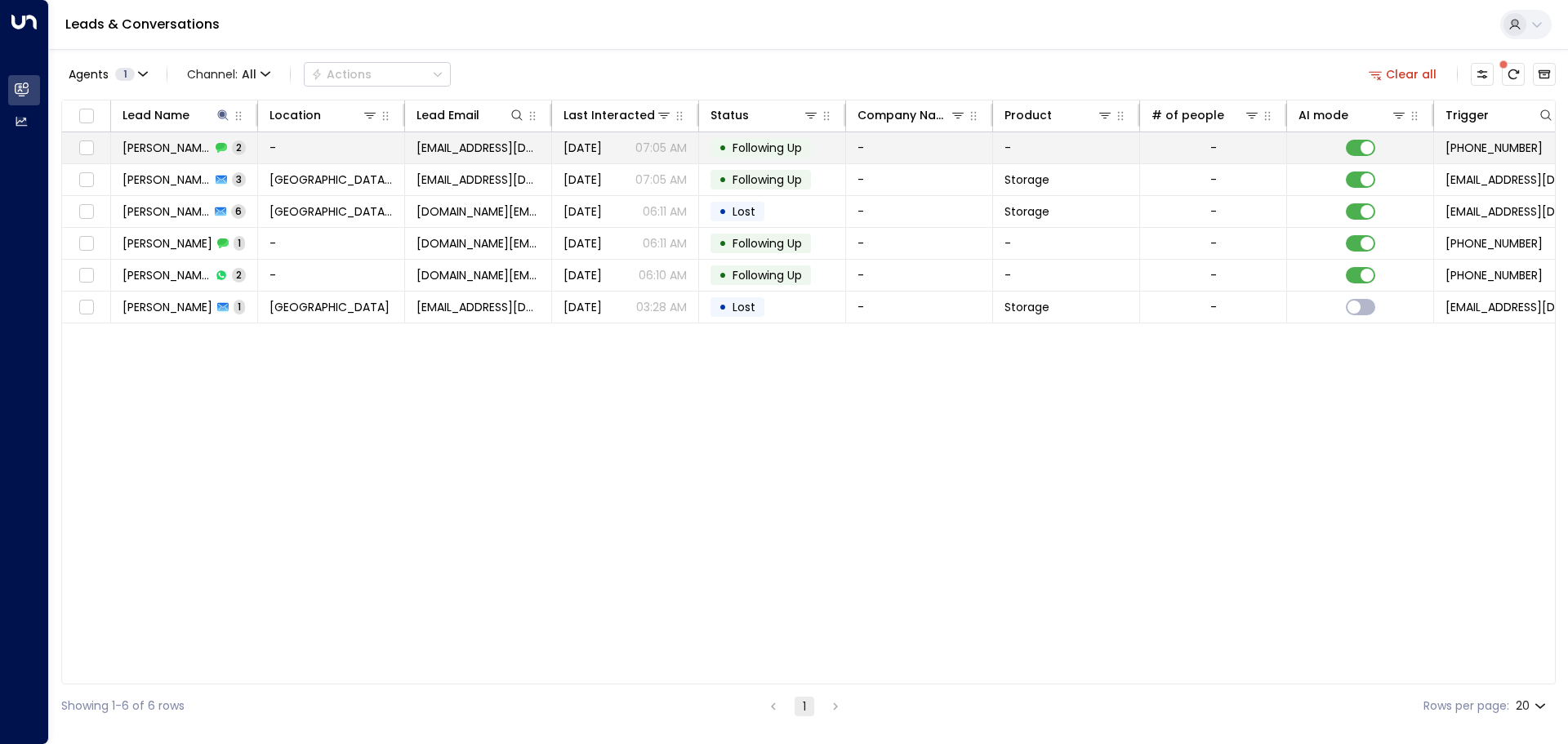
click at [809, 160] on td "• Following Up" at bounding box center [772, 148] width 147 height 31
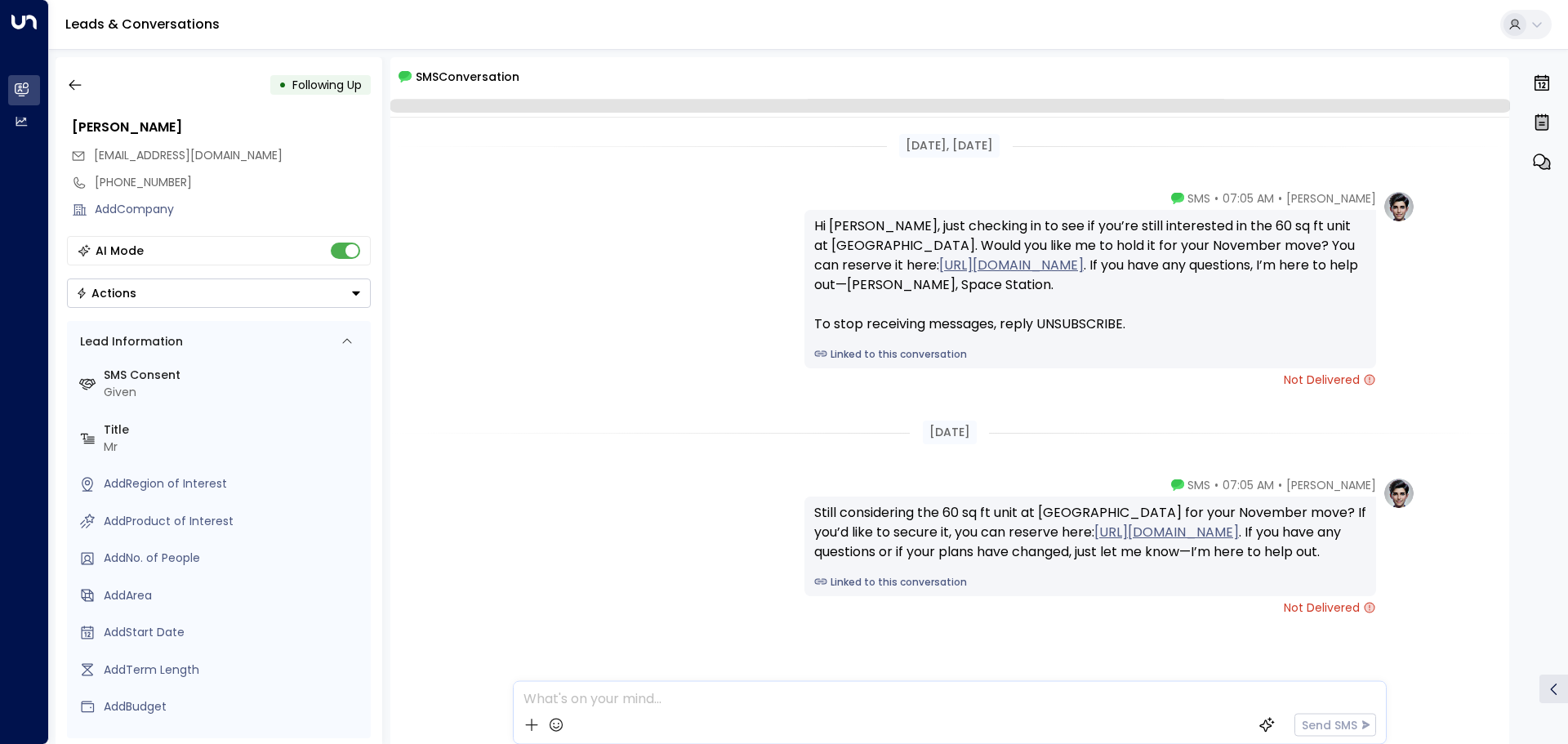
scroll to position [75, 0]
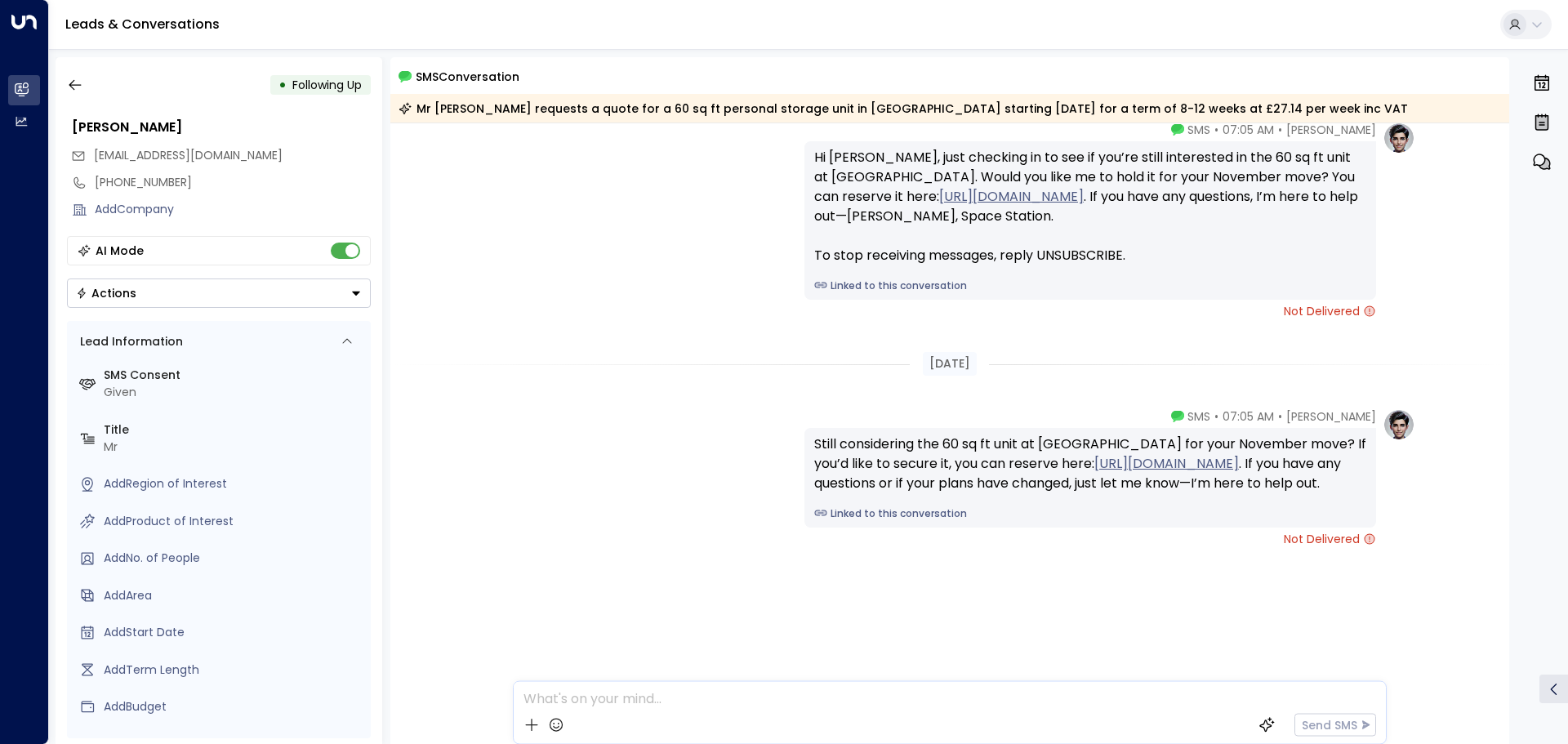
click at [170, 192] on div "[PHONE_NUMBER]" at bounding box center [219, 182] width 305 height 27
click at [182, 180] on div "[PHONE_NUMBER]" at bounding box center [232, 183] width 276 height 17
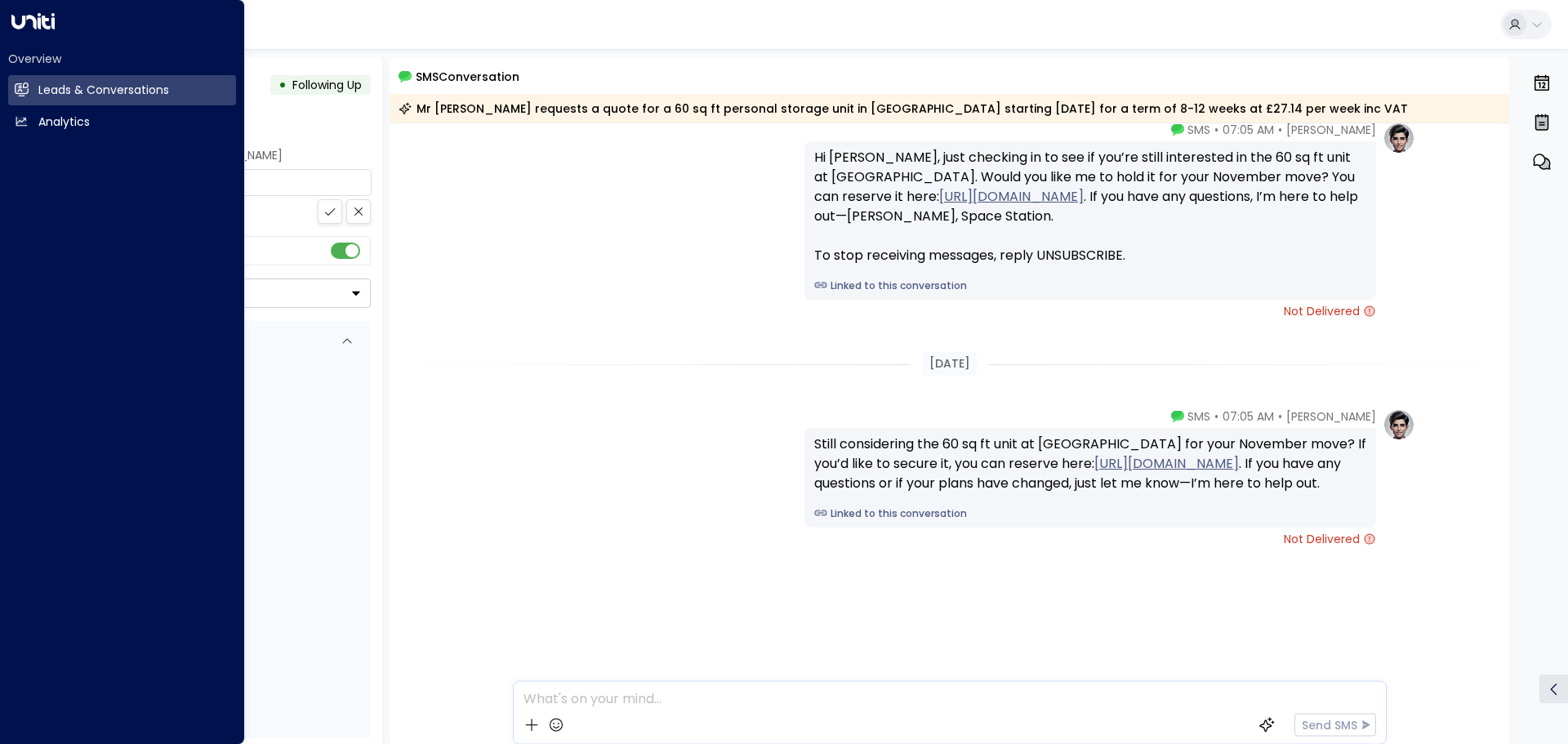
drag, startPoint x: 0, startPoint y: 126, endPoint x: 7, endPoint y: 9, distance: 117.2
click at [0, 15] on div "**********" at bounding box center [784, 376] width 1568 height 753
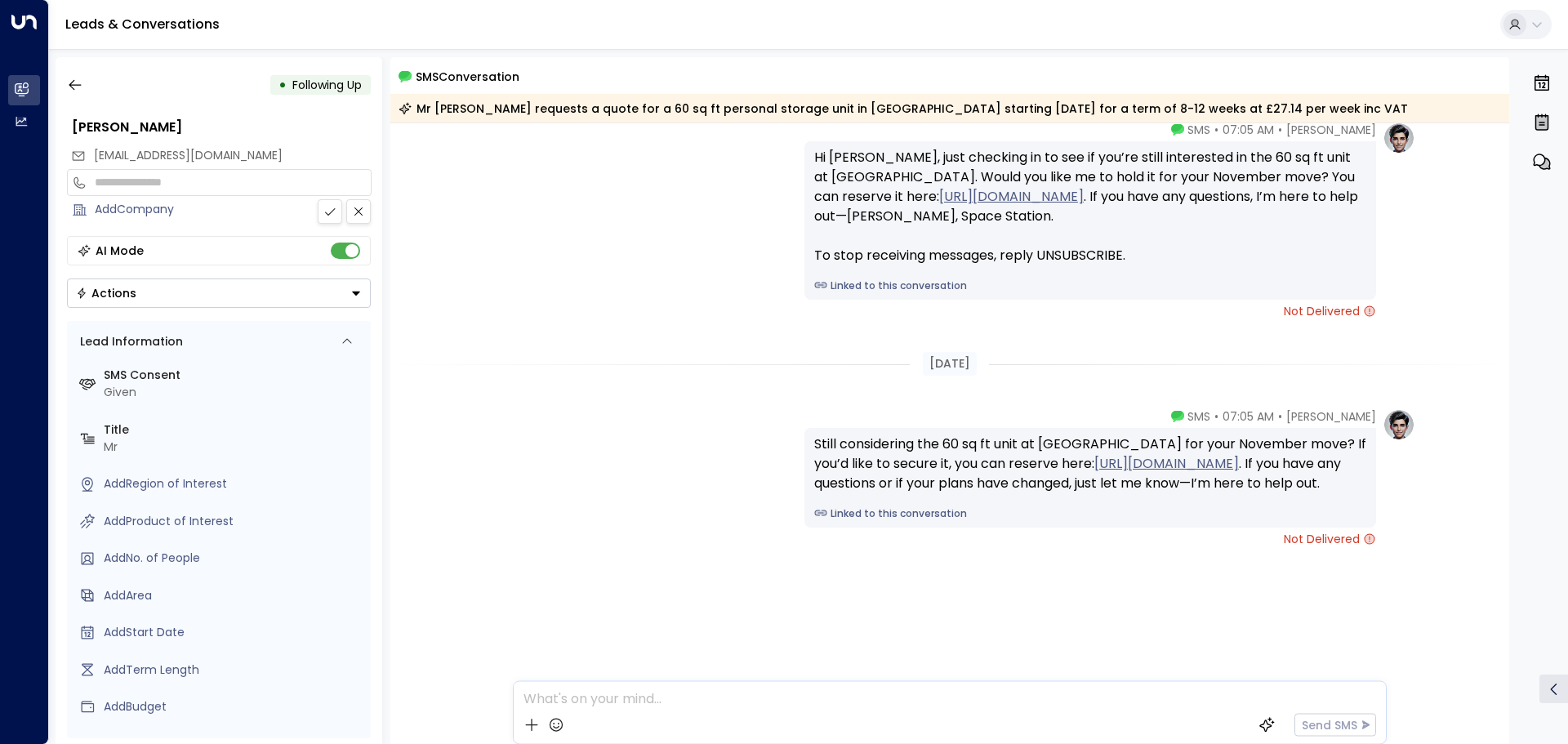
click at [321, 213] on button at bounding box center [330, 211] width 25 height 25
